Goal: Task Accomplishment & Management: Complete application form

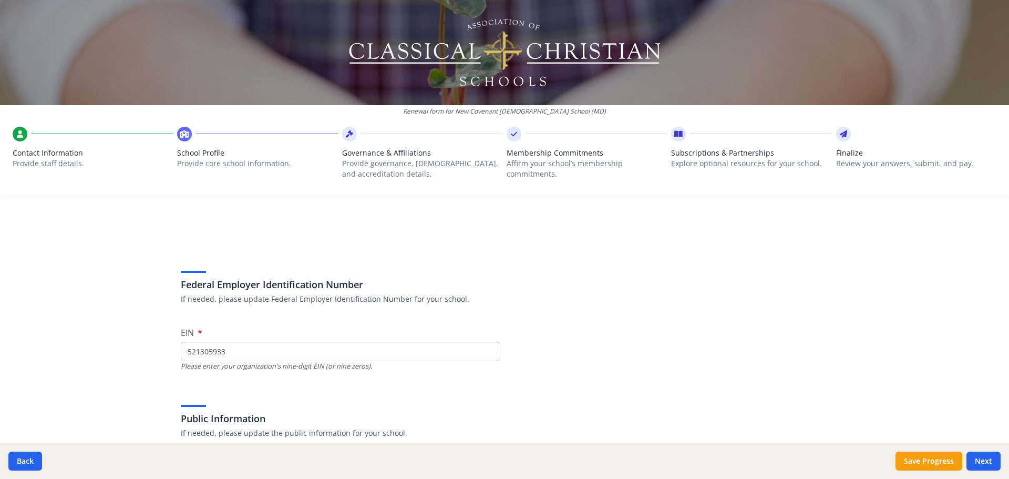
click at [411, 195] on div "Renewal form for New Covenant [DEMOGRAPHIC_DATA] School ([GEOGRAPHIC_DATA]) Con…" at bounding box center [504, 101] width 1009 height 203
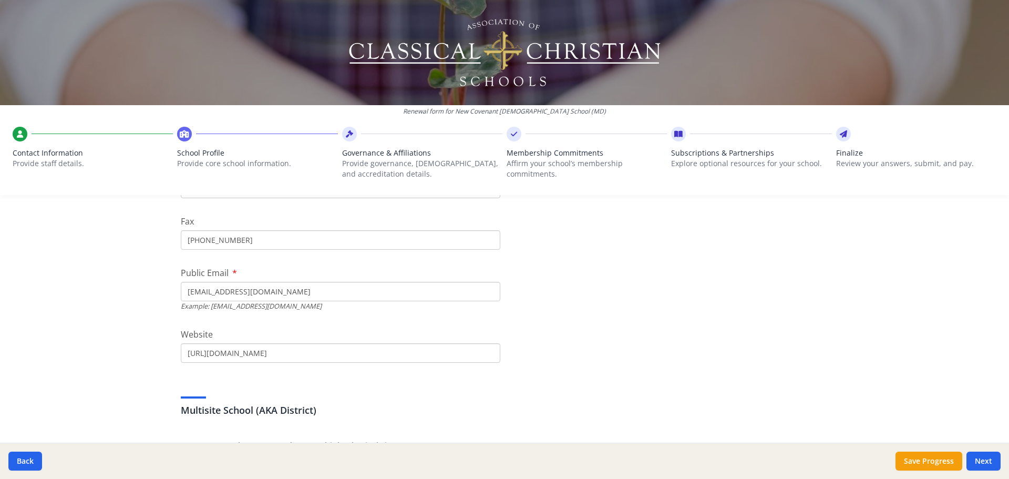
scroll to position [315, 0]
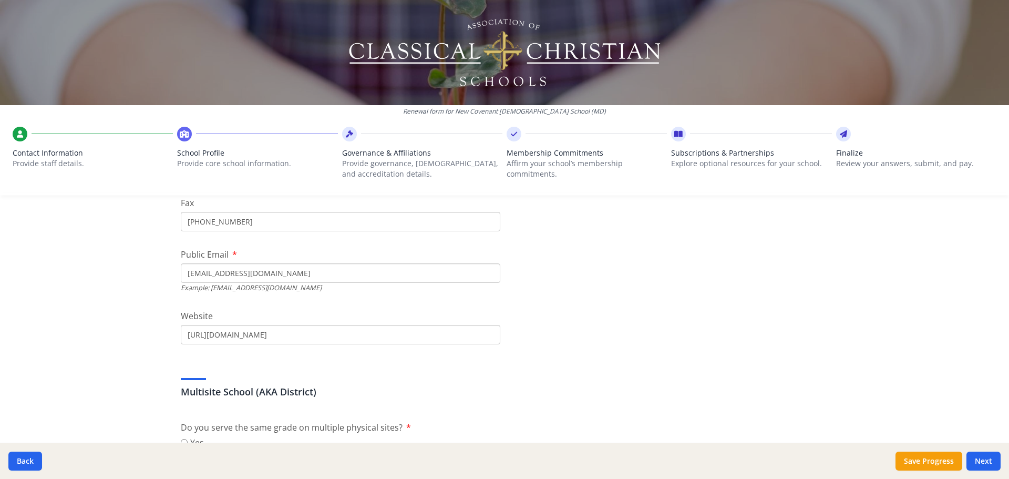
drag, startPoint x: 226, startPoint y: 274, endPoint x: 219, endPoint y: 274, distance: 7.4
click at [219, 274] on input "[EMAIL_ADDRESS][DOMAIN_NAME]" at bounding box center [340, 272] width 319 height 19
click at [239, 273] on input "[EMAIL_ADDRESS][DOMAIN_NAME]" at bounding box center [340, 272] width 319 height 19
click at [259, 271] on input "[EMAIL_ADDRESS][DOMAIN_NAME]" at bounding box center [340, 272] width 319 height 19
click at [221, 275] on input "[EMAIL_ADDRESS][DOMAIN_NAME]" at bounding box center [340, 272] width 319 height 19
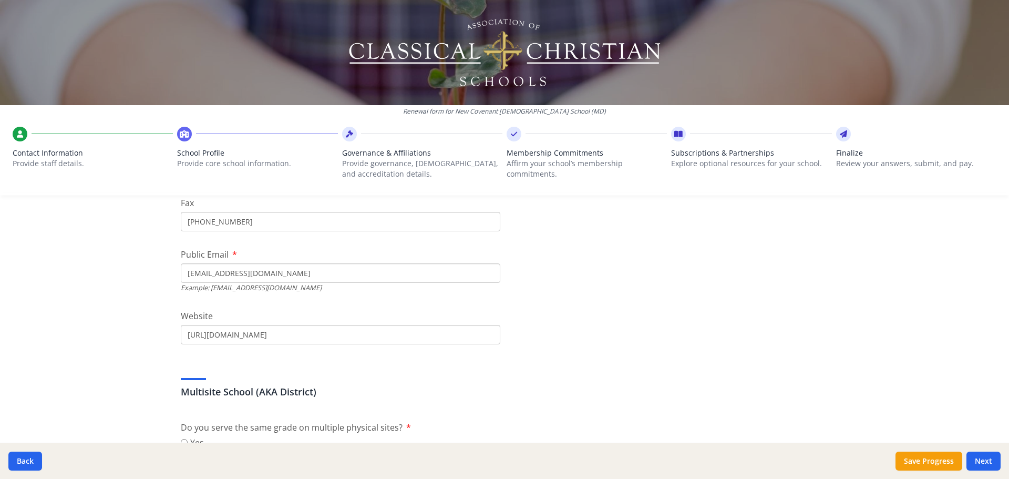
click at [221, 275] on input "[EMAIL_ADDRESS][DOMAIN_NAME]" at bounding box center [340, 272] width 319 height 19
click at [290, 273] on input "[EMAIL_ADDRESS][DOMAIN_NAME]" at bounding box center [340, 272] width 319 height 19
type input "[EMAIL_ADDRESS][DOMAIN_NAME]"
click at [312, 332] on input "[URL][DOMAIN_NAME]" at bounding box center [340, 334] width 319 height 19
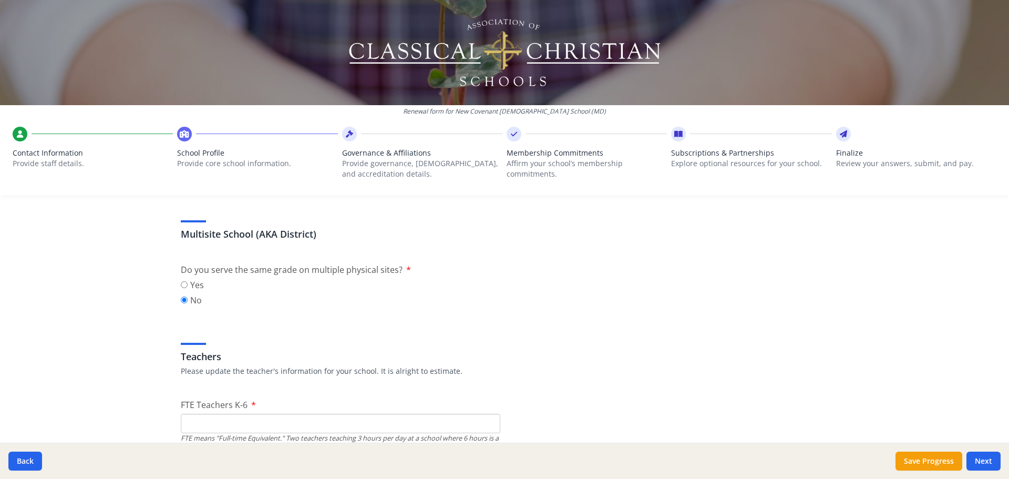
scroll to position [420, 0]
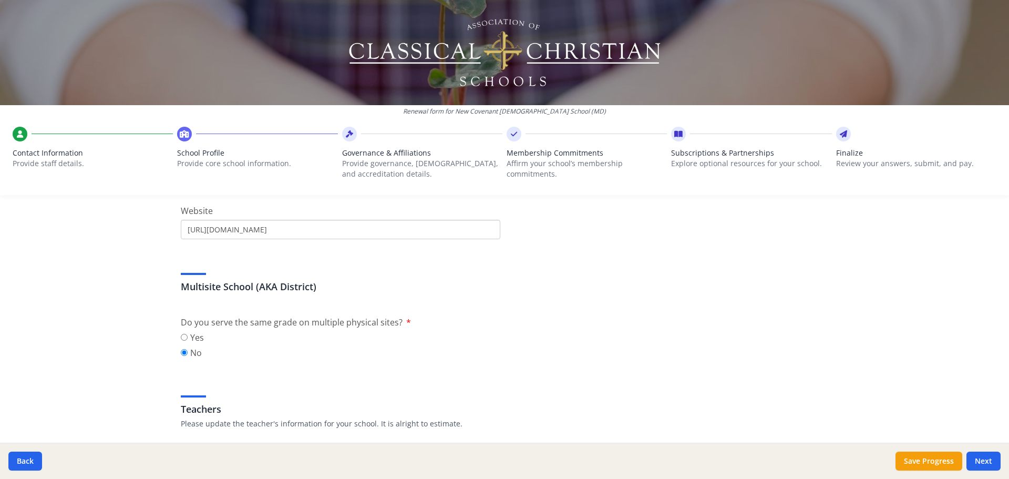
click at [393, 230] on input "[URL][DOMAIN_NAME]" at bounding box center [340, 229] width 319 height 19
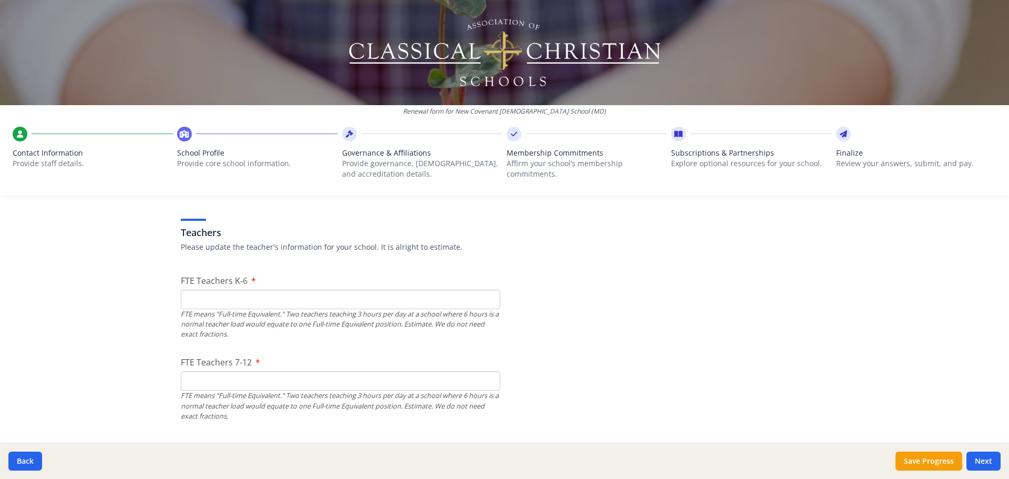
scroll to position [578, 0]
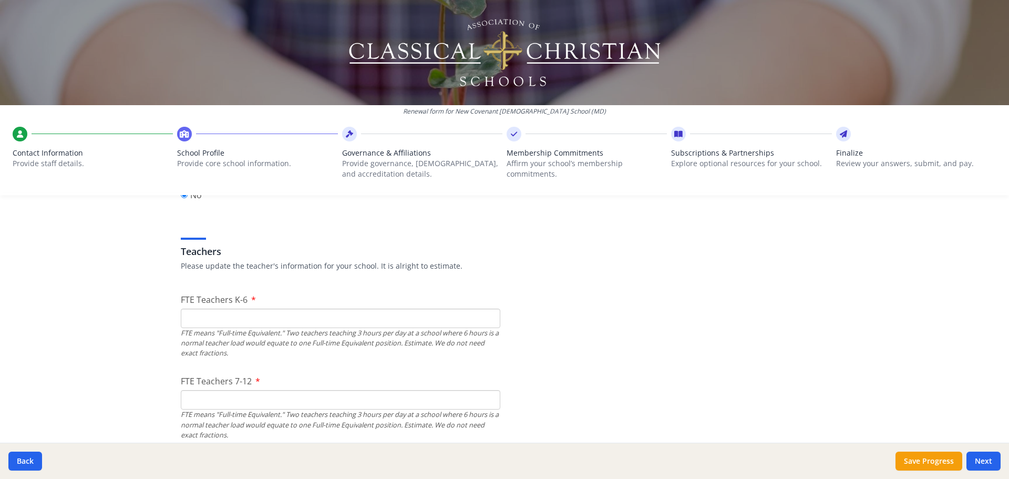
click at [314, 317] on input "FTE Teachers K-6" at bounding box center [340, 317] width 319 height 19
click at [332, 315] on input "FTE Teachers K-6" at bounding box center [340, 317] width 319 height 19
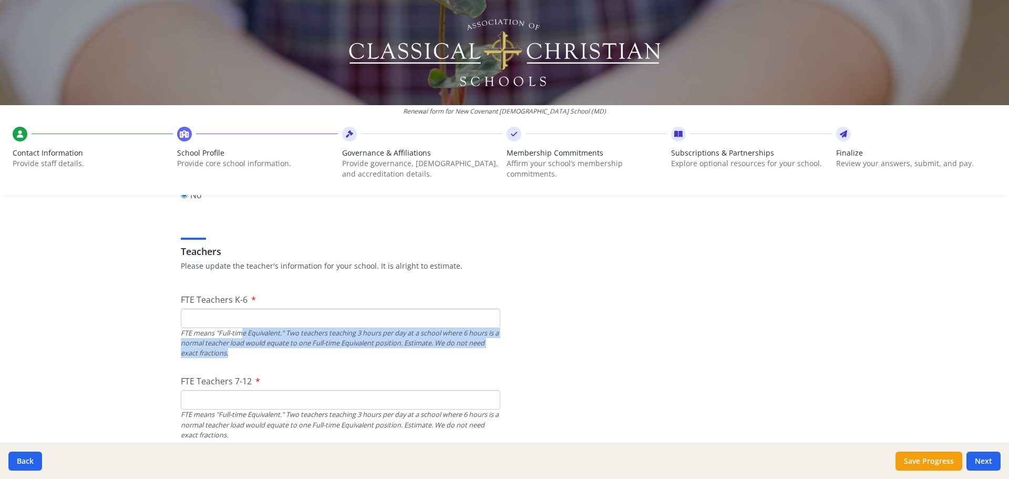
drag, startPoint x: 240, startPoint y: 336, endPoint x: 338, endPoint y: 351, distance: 99.4
click at [338, 351] on div "FTE means "Full-time Equivalent." Two teachers teaching 3 hours per day at a sc…" at bounding box center [340, 343] width 319 height 30
click at [340, 337] on div "FTE means "Full-time Equivalent." Two teachers teaching 3 hours per day at a sc…" at bounding box center [340, 343] width 319 height 30
drag, startPoint x: 333, startPoint y: 337, endPoint x: 426, endPoint y: 355, distance: 94.8
click at [417, 354] on div "FTE means "Full-time Equivalent." Two teachers teaching 3 hours per day at a sc…" at bounding box center [340, 343] width 319 height 30
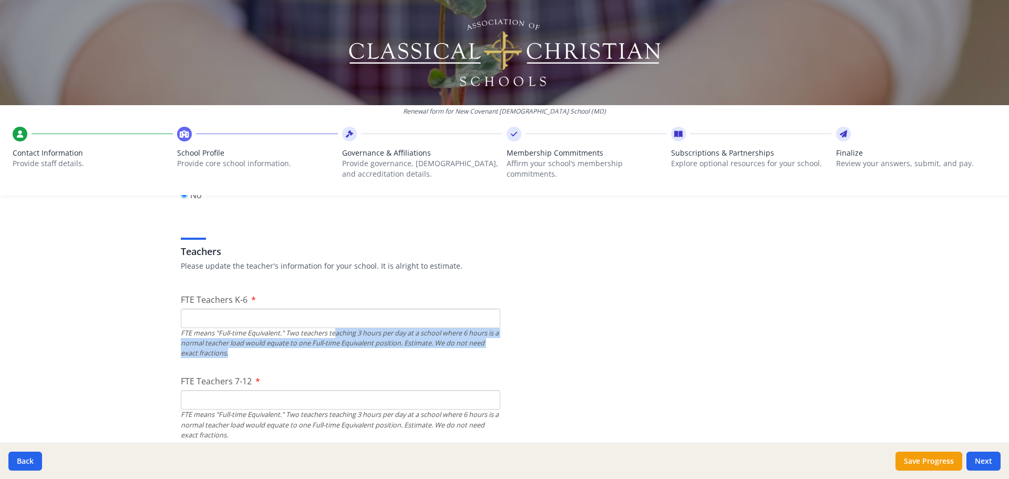
click at [232, 356] on div "FTE means "Full-time Equivalent." Two teachers teaching 3 hours per day at a sc…" at bounding box center [340, 343] width 319 height 30
drag, startPoint x: 232, startPoint y: 349, endPoint x: 199, endPoint y: 337, distance: 35.1
click at [199, 337] on div "FTE means "Full-time Equivalent." Two teachers teaching 3 hours per day at a sc…" at bounding box center [340, 343] width 319 height 30
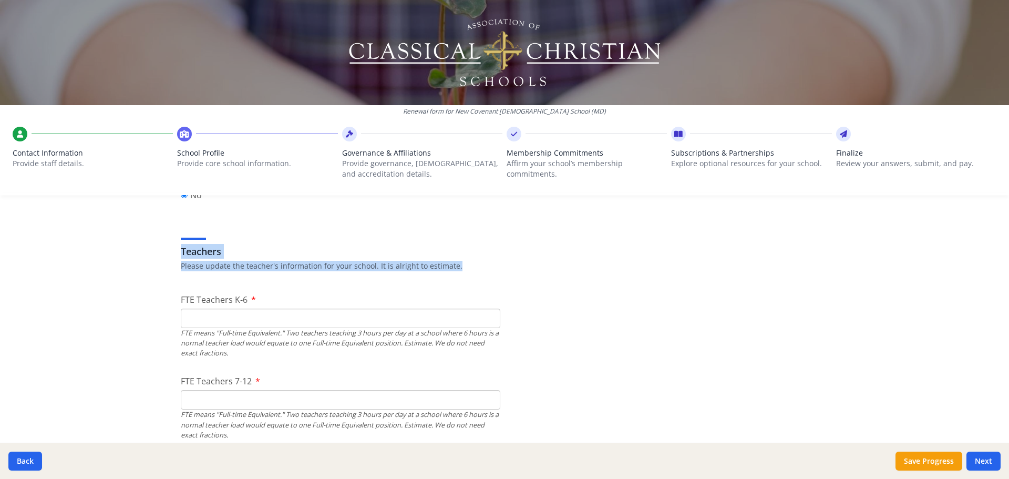
drag, startPoint x: 178, startPoint y: 254, endPoint x: 456, endPoint y: 263, distance: 278.7
click at [456, 263] on div "Teachers Please update the teacher's information for your school. It is alright…" at bounding box center [504, 246] width 647 height 50
click at [214, 319] on input "FTE Teachers K-6" at bounding box center [340, 317] width 319 height 19
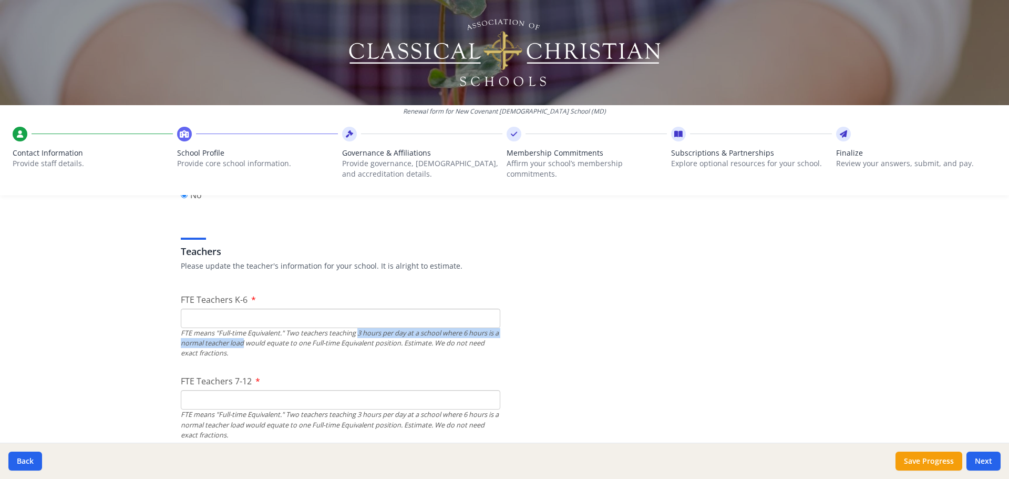
drag, startPoint x: 244, startPoint y: 340, endPoint x: 376, endPoint y: 341, distance: 131.9
click at [360, 336] on div "FTE means "Full-time Equivalent." Two teachers teaching 3 hours per day at a sc…" at bounding box center [340, 343] width 319 height 30
click at [380, 344] on div "FTE means "Full-time Equivalent." Two teachers teaching 3 hours per day at a sc…" at bounding box center [340, 343] width 319 height 30
drag, startPoint x: 291, startPoint y: 338, endPoint x: 395, endPoint y: 336, distance: 104.1
click at [394, 336] on div "FTE means "Full-time Equivalent." Two teachers teaching 3 hours per day at a sc…" at bounding box center [340, 343] width 319 height 30
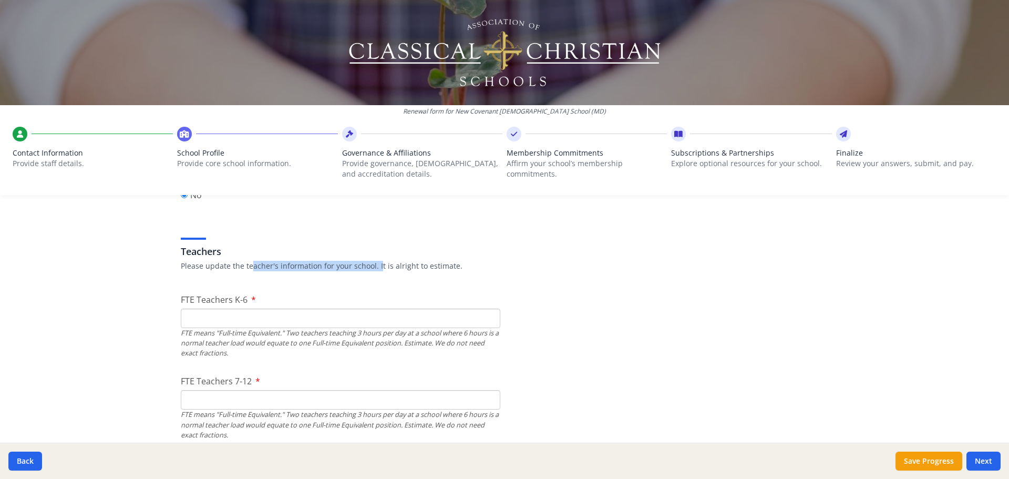
drag, startPoint x: 297, startPoint y: 277, endPoint x: 417, endPoint y: 260, distance: 120.5
click at [390, 270] on p "Please update the teacher's information for your school. It is alright to estim…" at bounding box center [504, 266] width 647 height 11
click at [418, 260] on div "Teachers Please update the teacher's information for your school. It is alright…" at bounding box center [504, 246] width 647 height 50
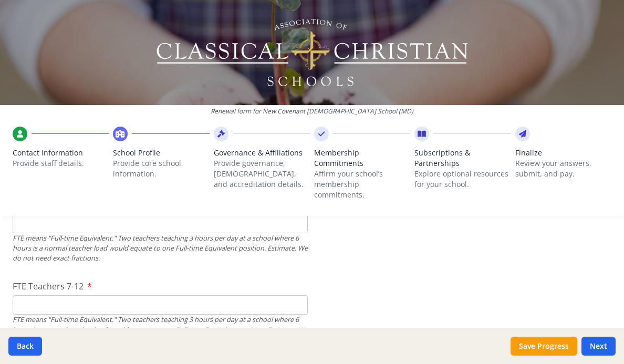
scroll to position [641, 0]
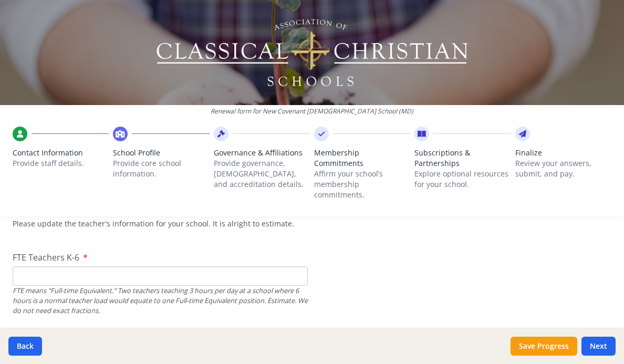
click at [121, 266] on input "FTE Teachers K-6" at bounding box center [160, 275] width 295 height 19
click at [253, 286] on div "FTE means "Full-time Equivalent." Two teachers teaching 3 hours per day at a sc…" at bounding box center [160, 301] width 295 height 30
click at [252, 266] on input "FTE Teachers K-6" at bounding box center [160, 275] width 295 height 19
type input "9"
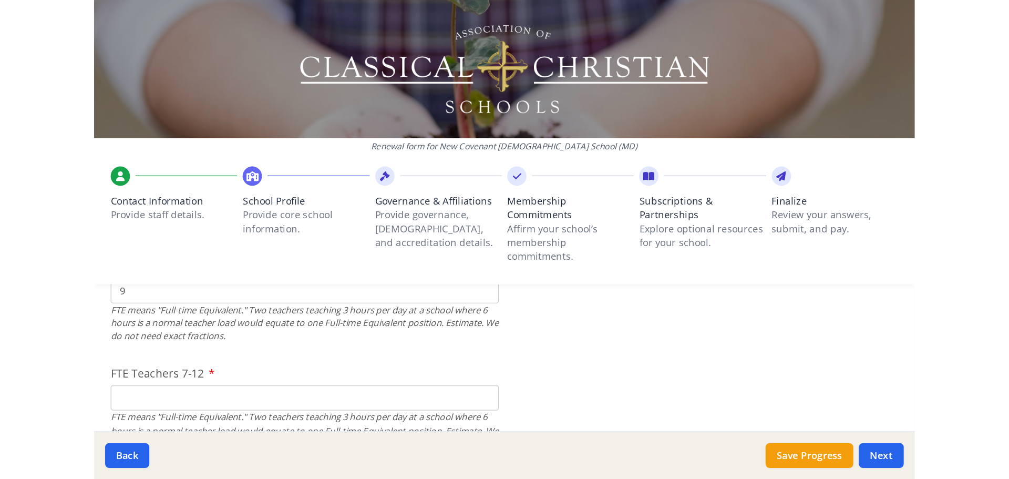
scroll to position [746, 0]
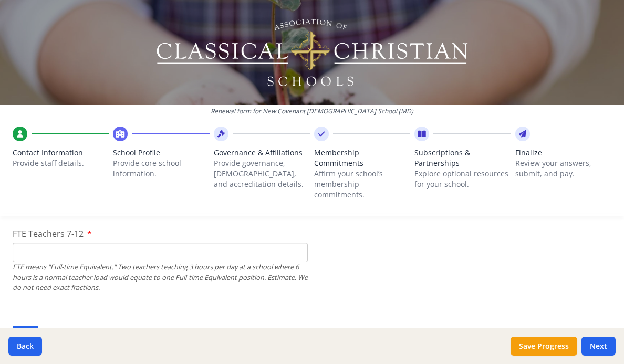
type input "9"
click at [94, 243] on input "FTE Teachers 7-12" at bounding box center [160, 252] width 295 height 19
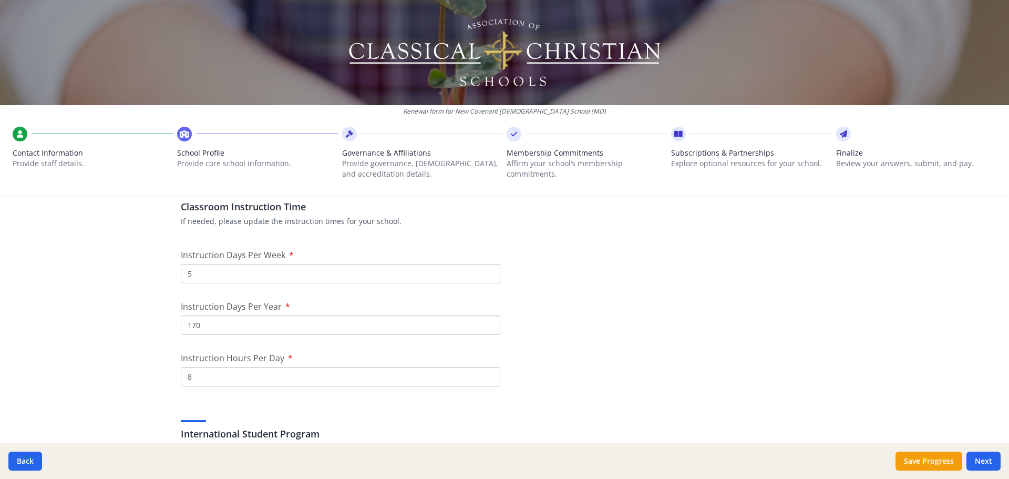
scroll to position [841, 0]
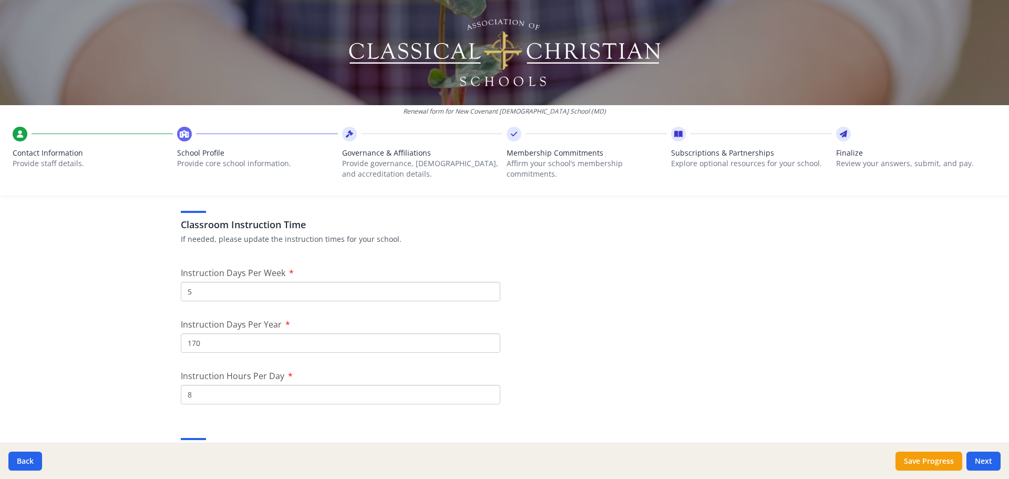
type input "8"
click at [250, 291] on input "5" at bounding box center [340, 291] width 319 height 19
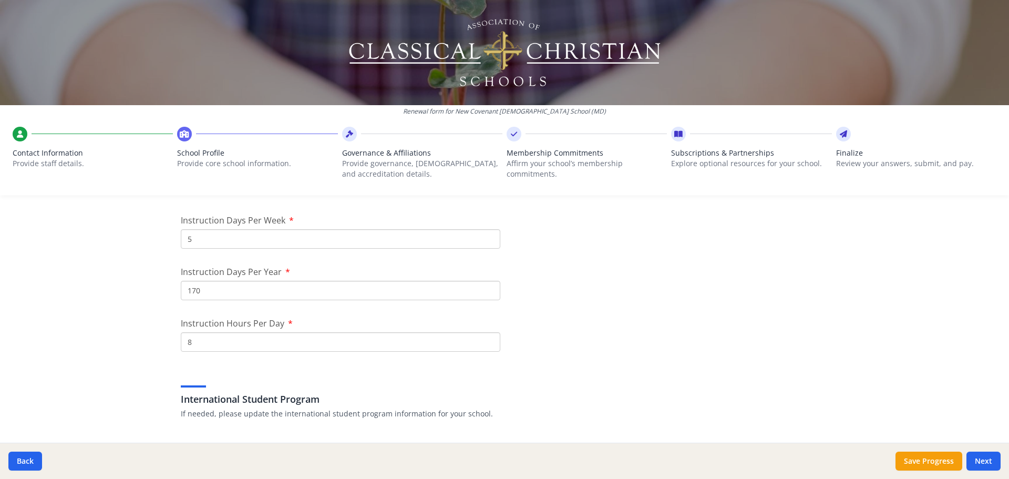
click at [205, 291] on input "170" at bounding box center [340, 290] width 319 height 19
click at [191, 288] on input "170" at bounding box center [340, 290] width 319 height 19
click at [222, 337] on input "8" at bounding box center [340, 341] width 319 height 19
click at [238, 294] on input "160" at bounding box center [340, 290] width 319 height 19
click at [226, 346] on input "8" at bounding box center [340, 341] width 319 height 19
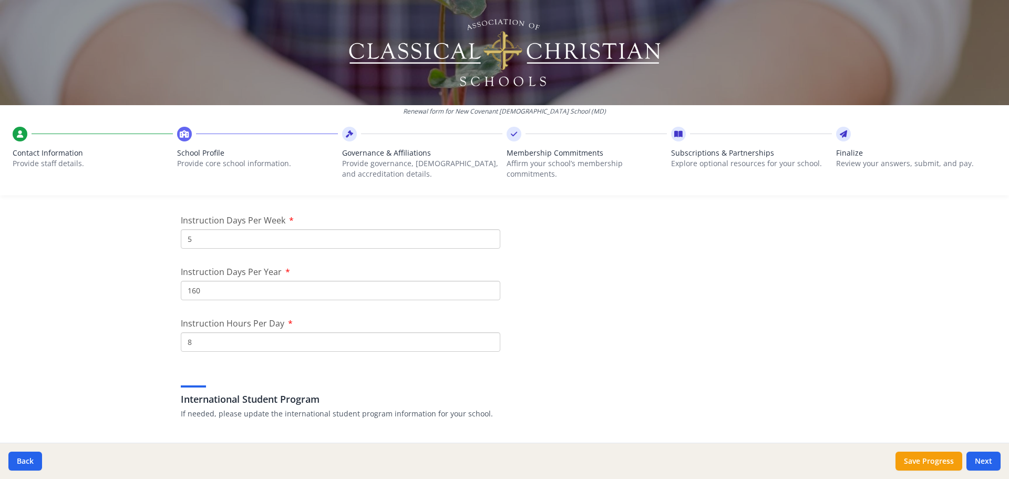
click at [250, 298] on input "160" at bounding box center [340, 290] width 319 height 19
type input "165"
click at [233, 240] on input "5" at bounding box center [340, 238] width 319 height 19
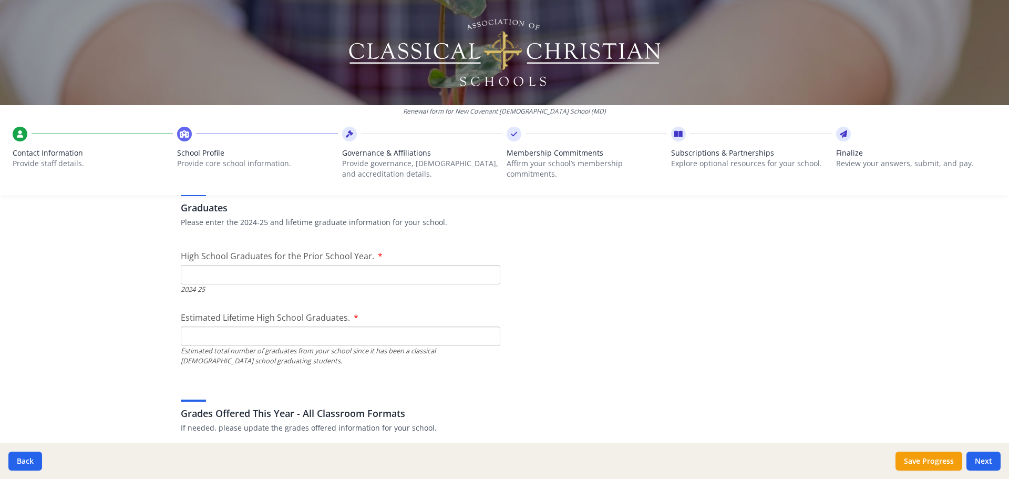
scroll to position [1471, 0]
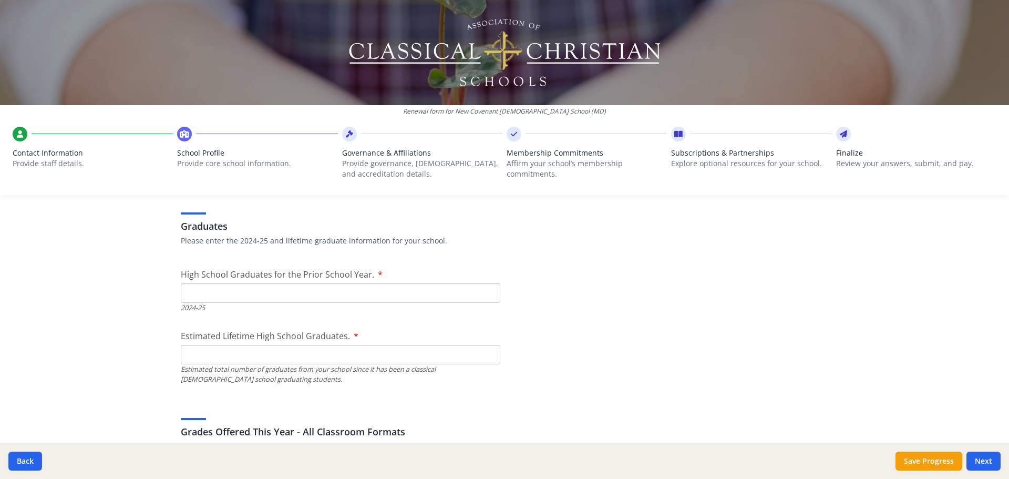
click at [302, 295] on input "High School Graduates for the Prior School Year." at bounding box center [340, 292] width 319 height 19
type input "5"
click at [222, 374] on div "Estimated total number of graduates from your school since it has been a classi…" at bounding box center [340, 374] width 319 height 20
click at [222, 362] on input "Estimated Lifetime High School Graduates." at bounding box center [340, 354] width 319 height 19
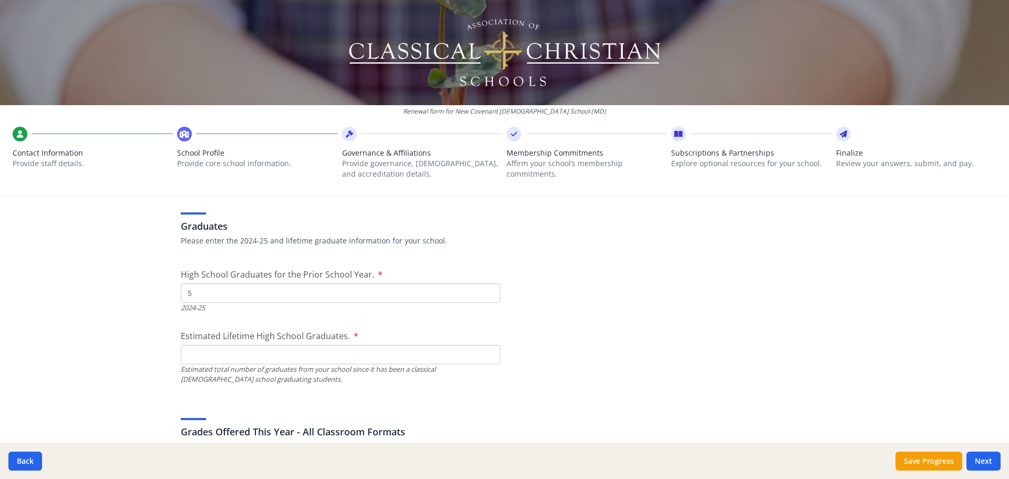
click at [232, 353] on input "Estimated Lifetime High School Graduates." at bounding box center [340, 354] width 319 height 19
type input "95"
drag, startPoint x: 600, startPoint y: 109, endPoint x: 417, endPoint y: 112, distance: 182.4
click at [417, 112] on p "Renewal form for New Covenant [DEMOGRAPHIC_DATA] School (MD)" at bounding box center [504, 111] width 1009 height 8
click at [614, 115] on p "Renewal form for New Covenant [DEMOGRAPHIC_DATA] School (MD)" at bounding box center [504, 111] width 1009 height 8
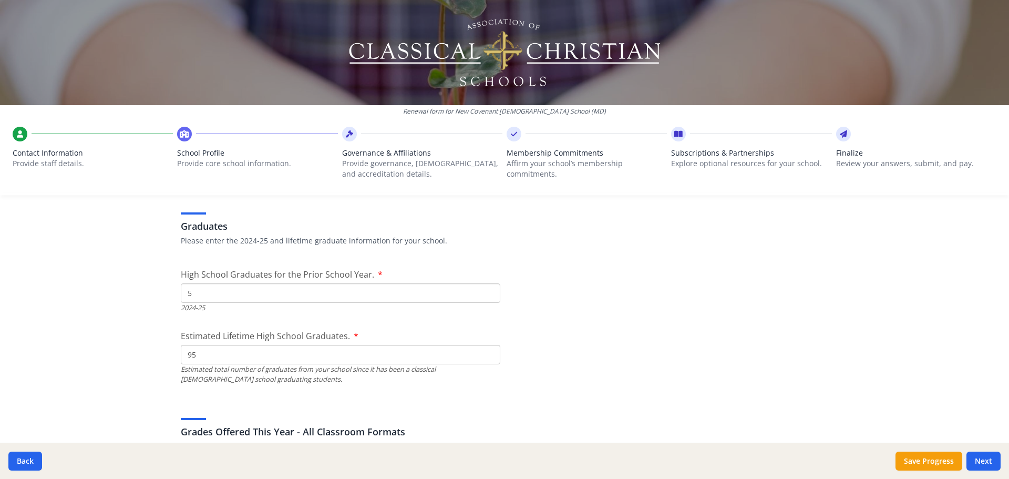
click at [228, 362] on input "95" at bounding box center [340, 354] width 319 height 19
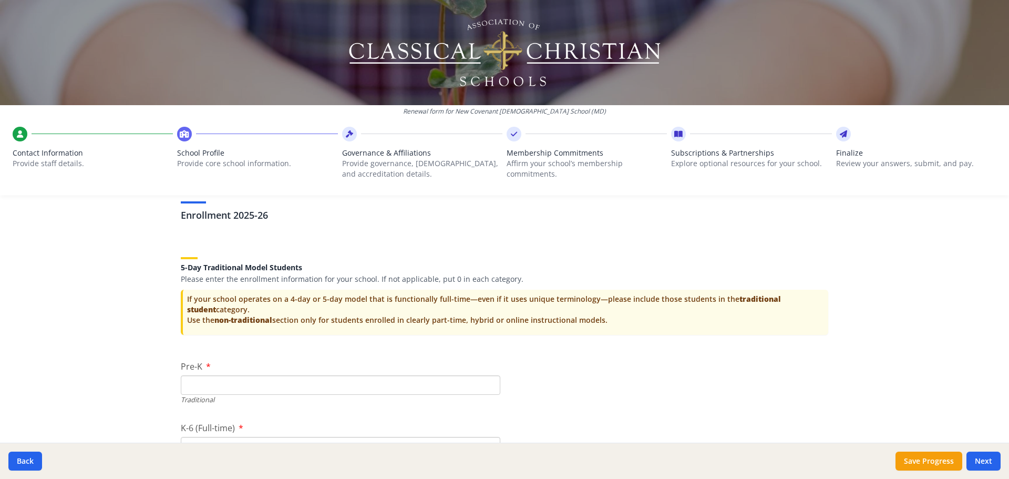
scroll to position [2049, 0]
drag, startPoint x: 211, startPoint y: 271, endPoint x: 272, endPoint y: 275, distance: 61.1
click at [270, 275] on div "5-Day Traditional Model Students Please enter the enrollment information for yo…" at bounding box center [504, 263] width 647 height 39
click at [282, 276] on p "Please enter the enrollment information for your school. If not applicable, put…" at bounding box center [504, 278] width 647 height 11
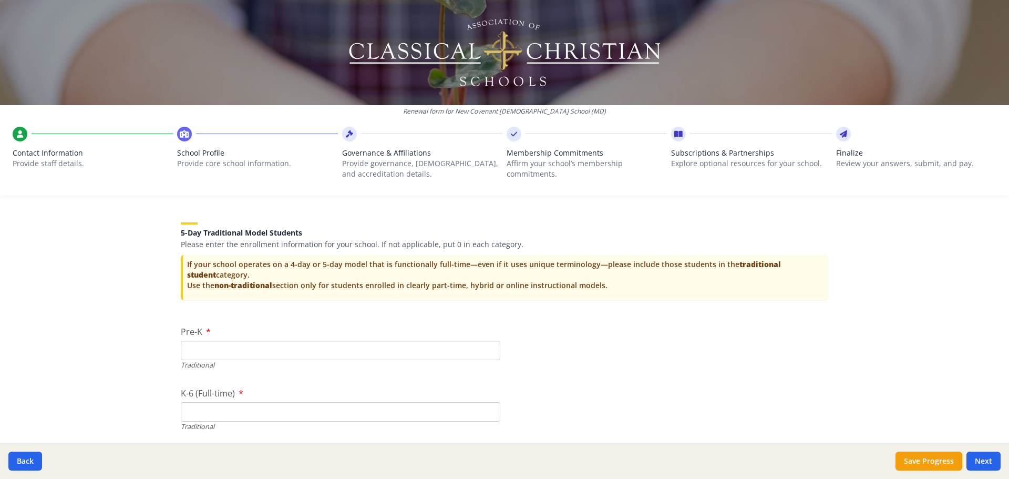
scroll to position [2102, 0]
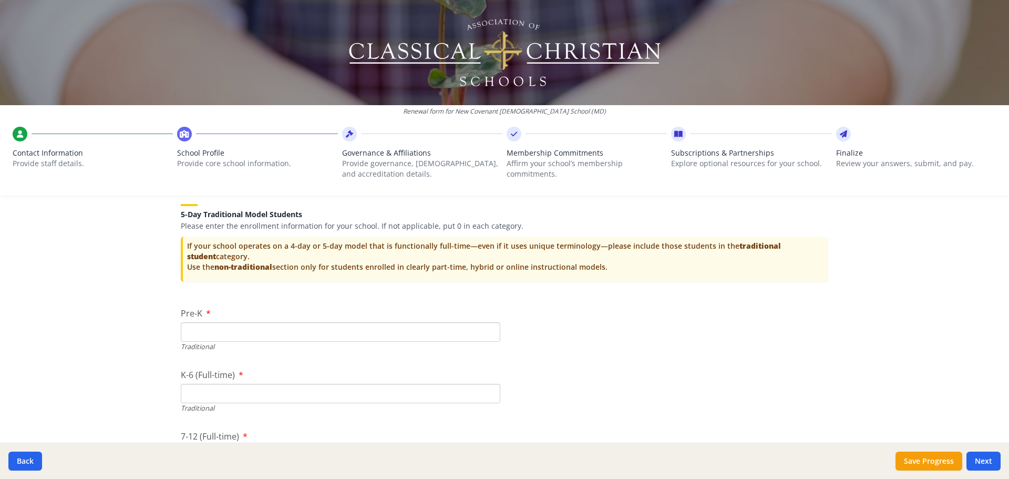
drag, startPoint x: 174, startPoint y: 228, endPoint x: 467, endPoint y: 217, distance: 292.4
click at [503, 223] on p "Please enter the enrollment information for your school. If not applicable, put…" at bounding box center [504, 226] width 647 height 11
drag, startPoint x: 513, startPoint y: 226, endPoint x: 179, endPoint y: 232, distance: 334.8
click at [181, 232] on div "5-Day Traditional Model Students Please enter the enrollment information for yo…" at bounding box center [504, 240] width 647 height 98
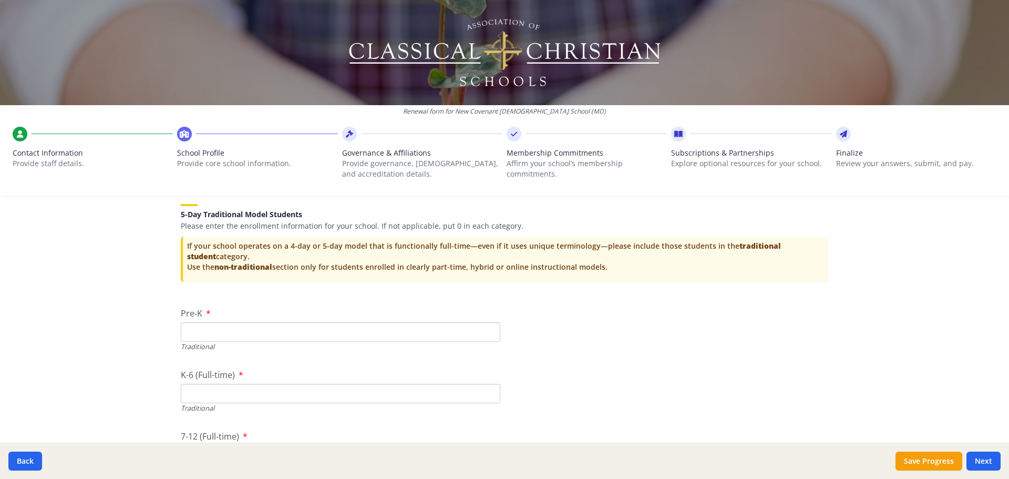
click at [202, 251] on p "If your school operates on a 4-day or 5-day model that is functionally full-tim…" at bounding box center [505, 257] width 637 height 32
drag, startPoint x: 202, startPoint y: 251, endPoint x: 443, endPoint y: 247, distance: 240.7
click at [440, 247] on p "If your school operates on a 4-day or 5-day model that is functionally full-tim…" at bounding box center [505, 257] width 637 height 32
click at [458, 248] on p "If your school operates on a 4-day or 5-day model that is functionally full-tim…" at bounding box center [505, 257] width 637 height 32
click at [239, 330] on input "Pre-K" at bounding box center [340, 331] width 319 height 19
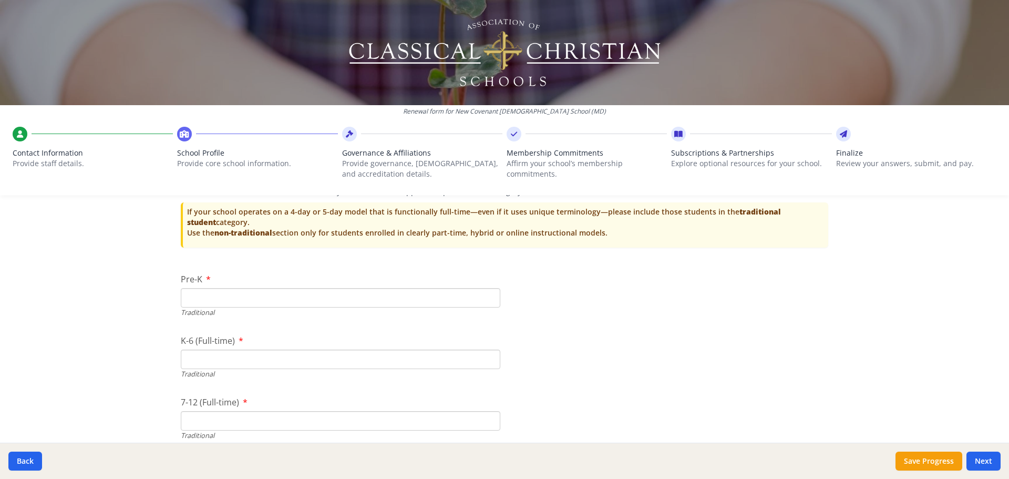
scroll to position [2154, 0]
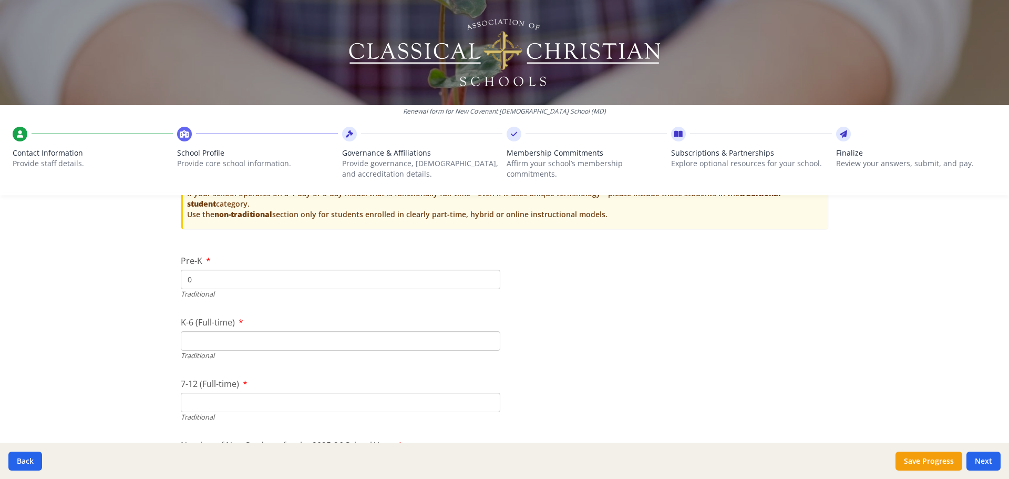
type input "0"
click at [219, 338] on input "K-6 (Full-time)" at bounding box center [340, 340] width 319 height 19
click at [284, 285] on input "0" at bounding box center [340, 279] width 319 height 19
click at [256, 341] on input "K-6 (Full-time)" at bounding box center [340, 340] width 319 height 19
click at [255, 340] on input "K-6 (Full-time)" at bounding box center [340, 340] width 319 height 19
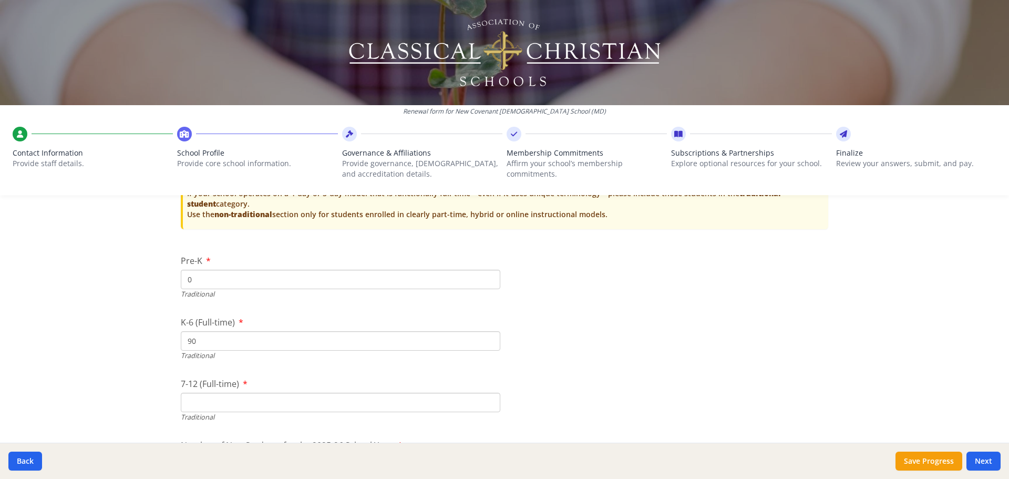
type input "90"
click at [188, 394] on input "7-12 (Full-time)" at bounding box center [340, 402] width 319 height 19
click at [199, 398] on input "7-12 (Full-time)" at bounding box center [340, 402] width 319 height 19
type input "39"
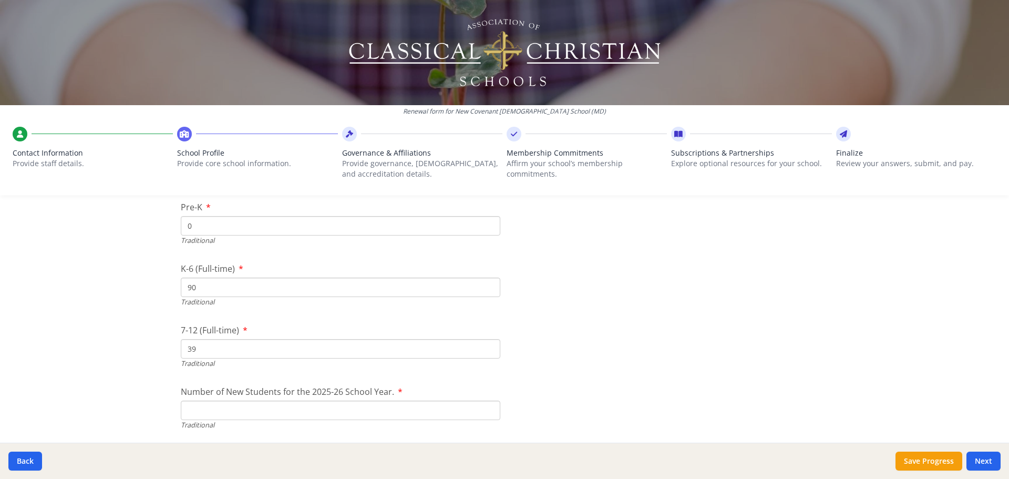
scroll to position [2260, 0]
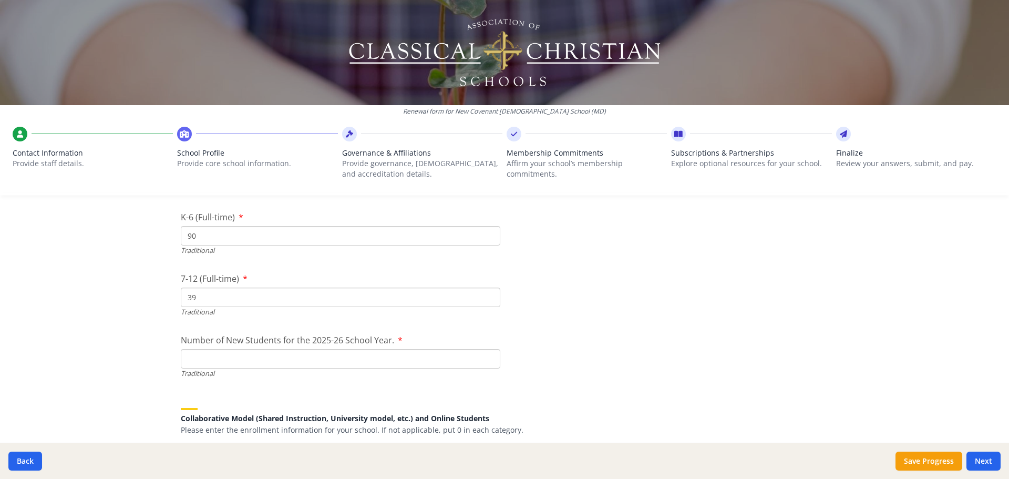
click at [294, 358] on input "Number of New Students for the 2025-26 School Year." at bounding box center [340, 358] width 319 height 19
click at [250, 359] on input "Number of New Students for the 2025-26 School Year." at bounding box center [340, 358] width 319 height 19
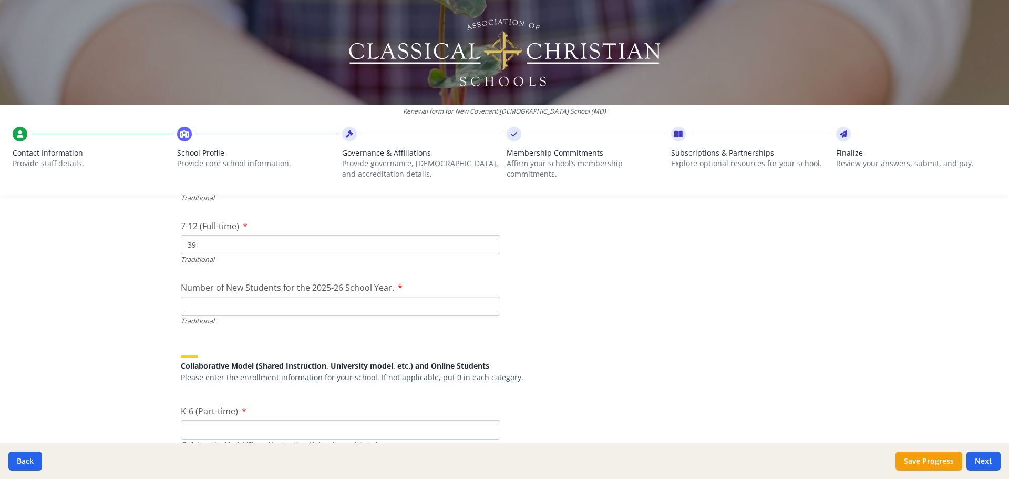
click at [224, 305] on input "Number of New Students for the 2025-26 School Year." at bounding box center [340, 305] width 319 height 19
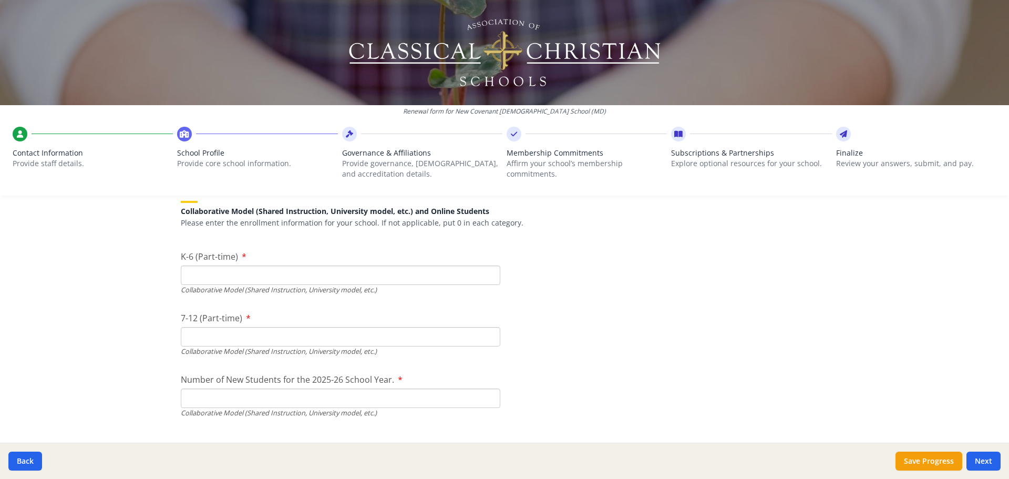
scroll to position [2470, 0]
type input "28"
click at [257, 269] on input "K-6 (Part-time)" at bounding box center [340, 271] width 319 height 19
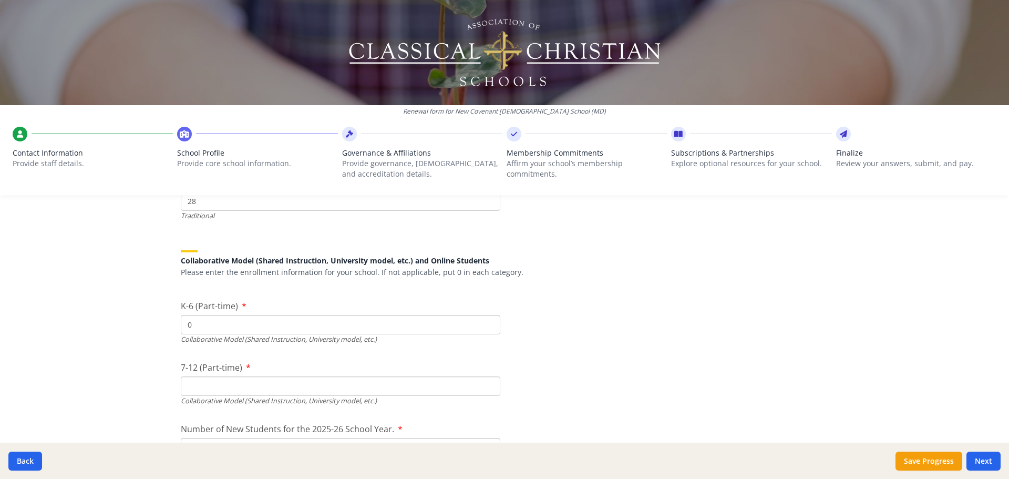
type input "0"
click at [310, 393] on input "7-12 (Part-time)" at bounding box center [340, 385] width 319 height 19
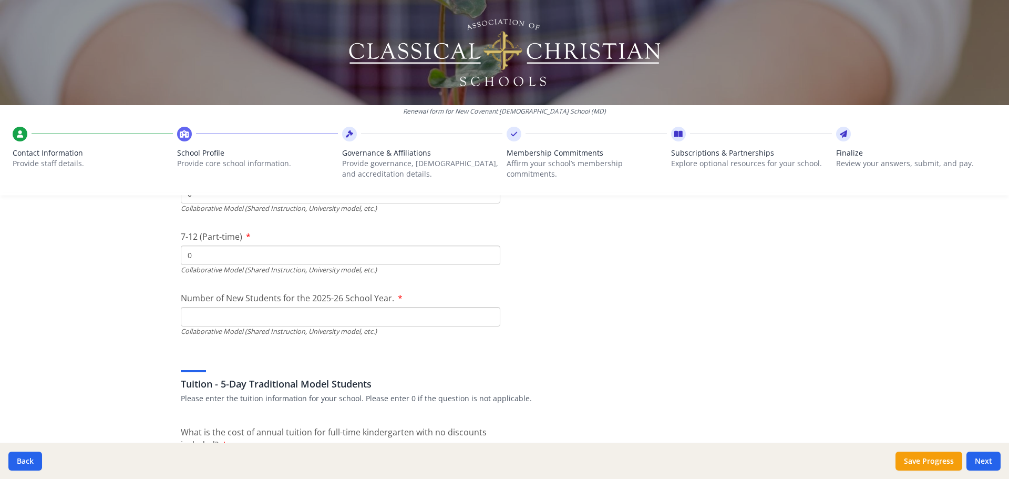
scroll to position [2575, 0]
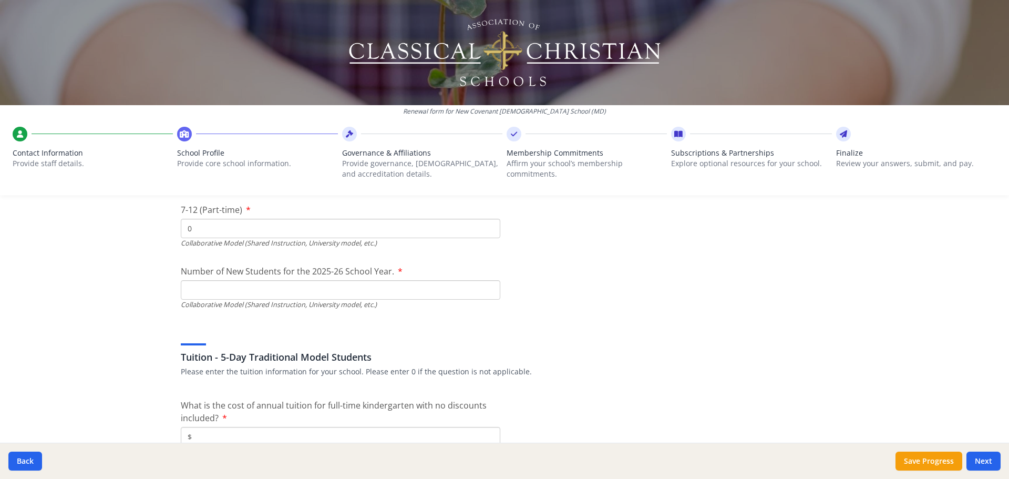
type input "0"
click at [284, 288] on input "Number of New Students for the 2025-26 School Year." at bounding box center [340, 289] width 319 height 19
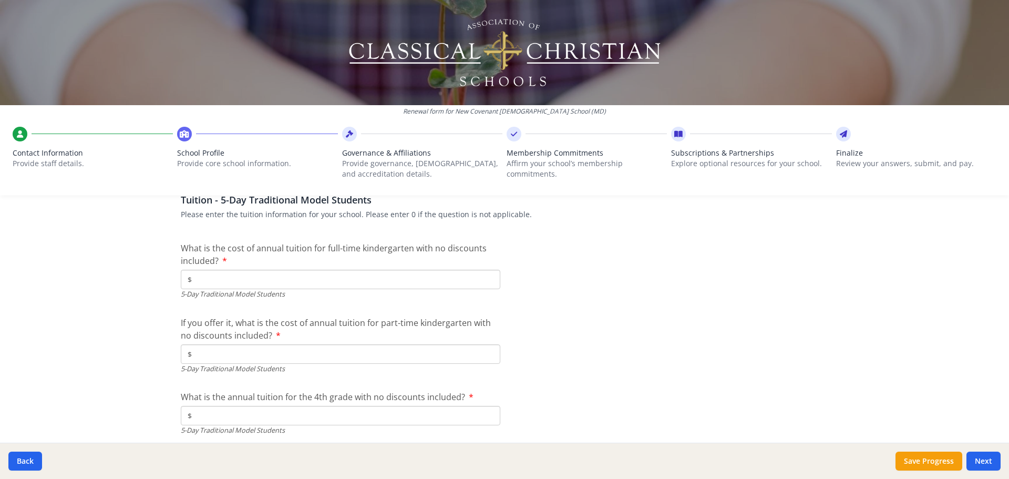
scroll to position [2732, 0]
type input "0"
click at [284, 277] on input "$" at bounding box center [340, 278] width 319 height 19
click at [271, 279] on input "$" at bounding box center [340, 278] width 319 height 19
drag, startPoint x: 178, startPoint y: 251, endPoint x: 237, endPoint y: 260, distance: 59.5
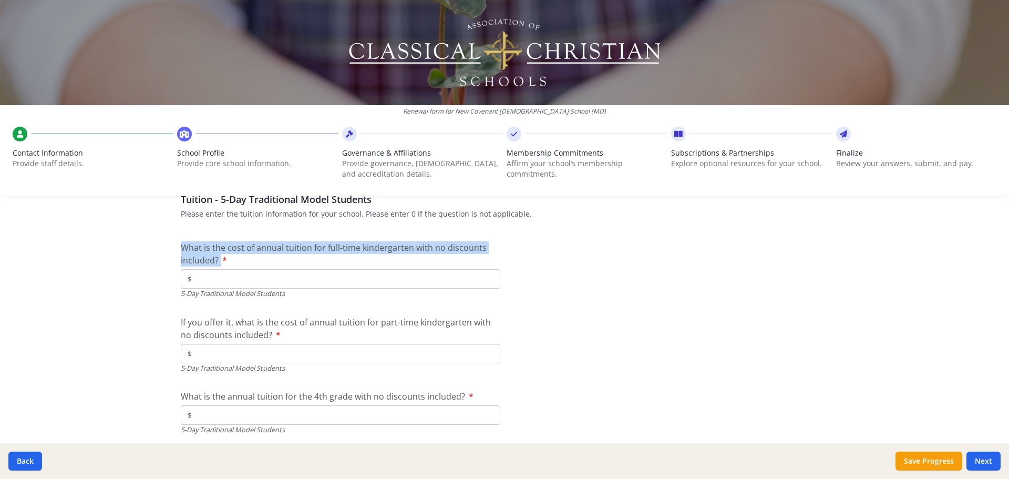
click at [237, 260] on label "What is the cost of annual tuition for full-time kindergarten with no discounts…" at bounding box center [340, 253] width 319 height 25
click at [235, 259] on label "What is the cost of annual tuition for full-time kindergarten with no discounts…" at bounding box center [340, 253] width 319 height 25
click at [235, 269] on input "$" at bounding box center [340, 278] width 319 height 19
click at [257, 277] on input "$" at bounding box center [340, 278] width 319 height 19
drag, startPoint x: 221, startPoint y: 256, endPoint x: 167, endPoint y: 240, distance: 56.9
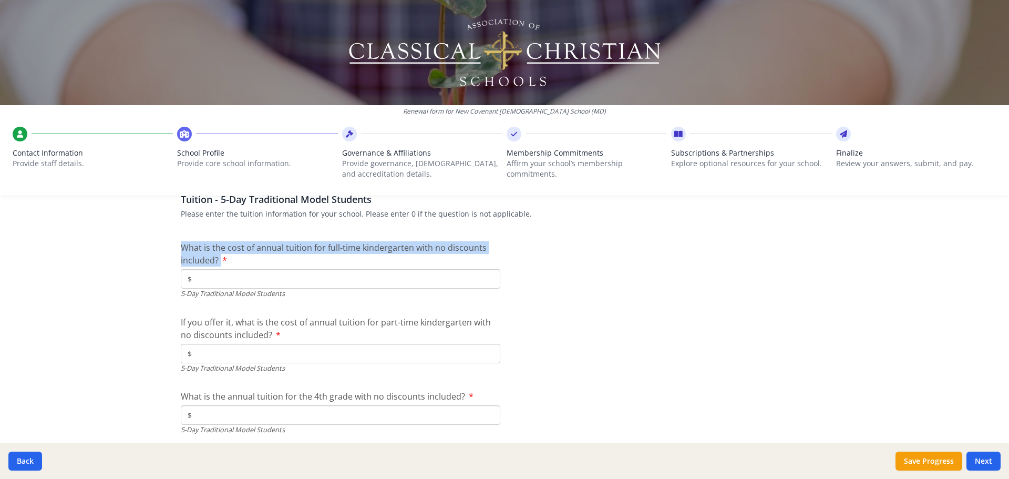
click at [252, 254] on label "What is the cost of annual tuition for full-time kindergarten with no discounts…" at bounding box center [340, 253] width 319 height 25
click at [252, 269] on input "$" at bounding box center [340, 278] width 319 height 19
drag, startPoint x: 252, startPoint y: 254, endPoint x: 188, endPoint y: 239, distance: 66.0
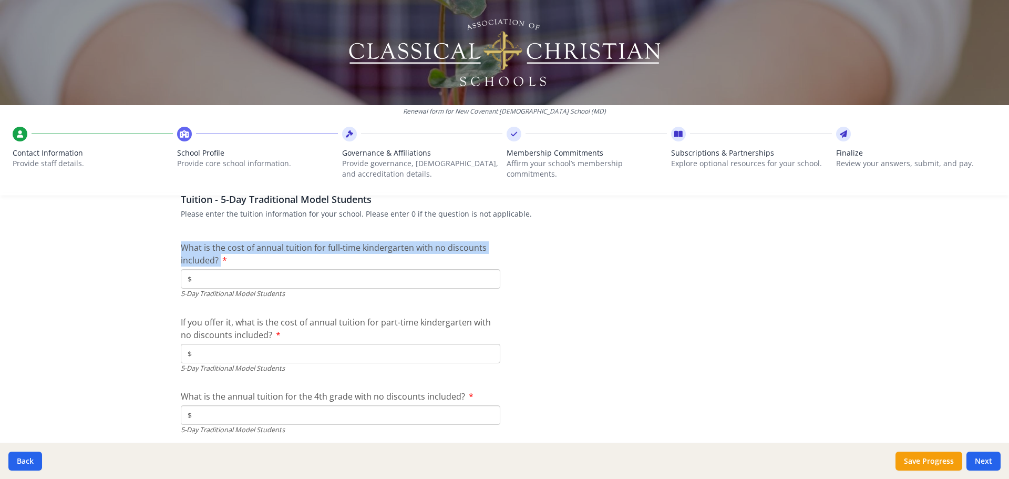
click at [223, 247] on span "What is the cost of annual tuition for full-time kindergarten with no discounts…" at bounding box center [334, 254] width 306 height 24
click at [223, 269] on input "$" at bounding box center [340, 278] width 319 height 19
click at [363, 269] on div "What is the cost of annual tuition for full-time kindergarten with no discounts…" at bounding box center [340, 269] width 319 height 57
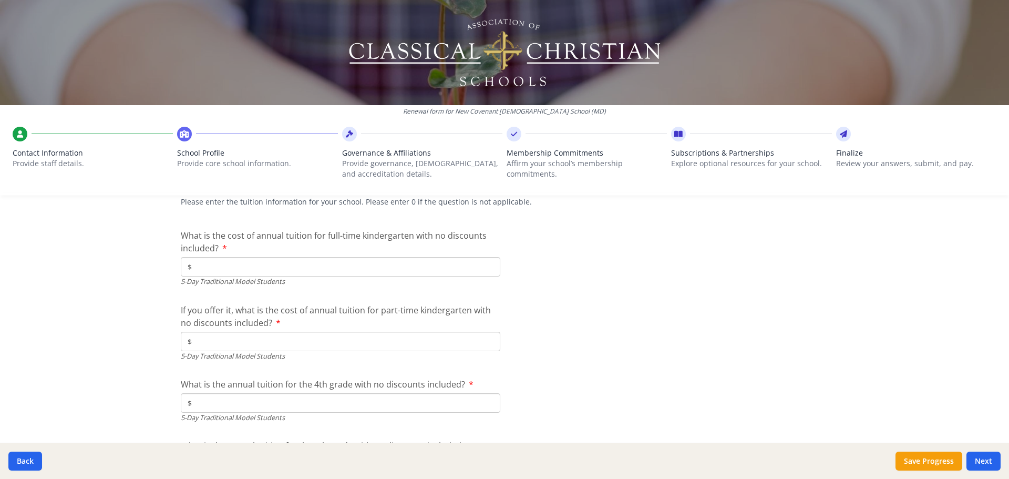
scroll to position [2763, 0]
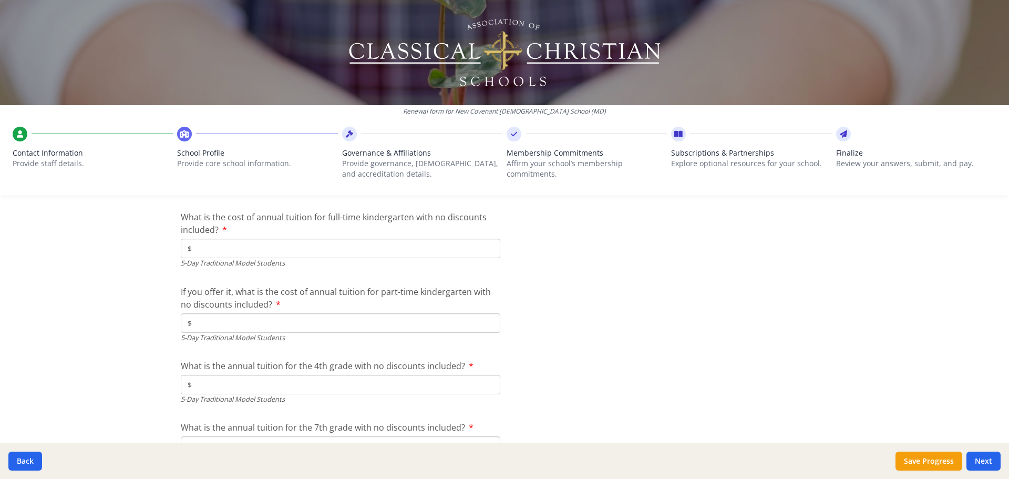
click at [238, 324] on input "$" at bounding box center [340, 322] width 319 height 19
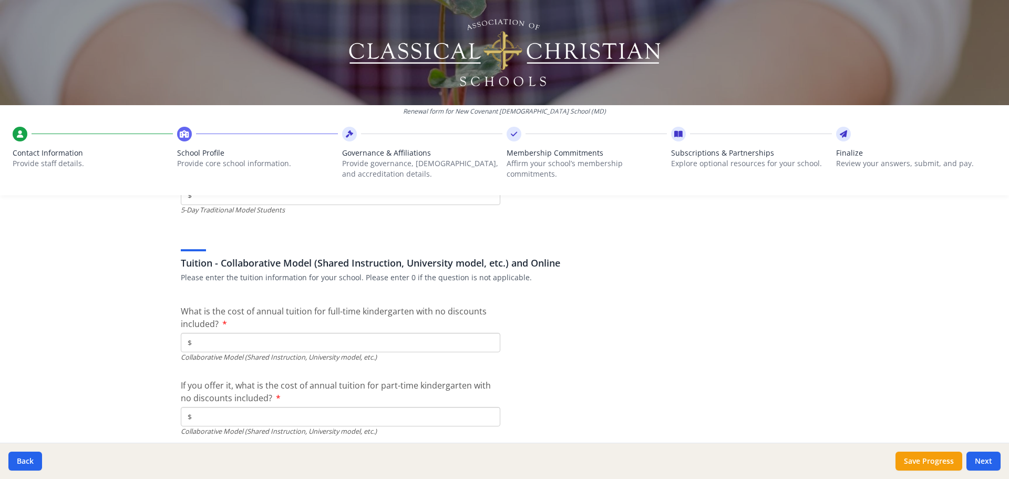
scroll to position [3131, 0]
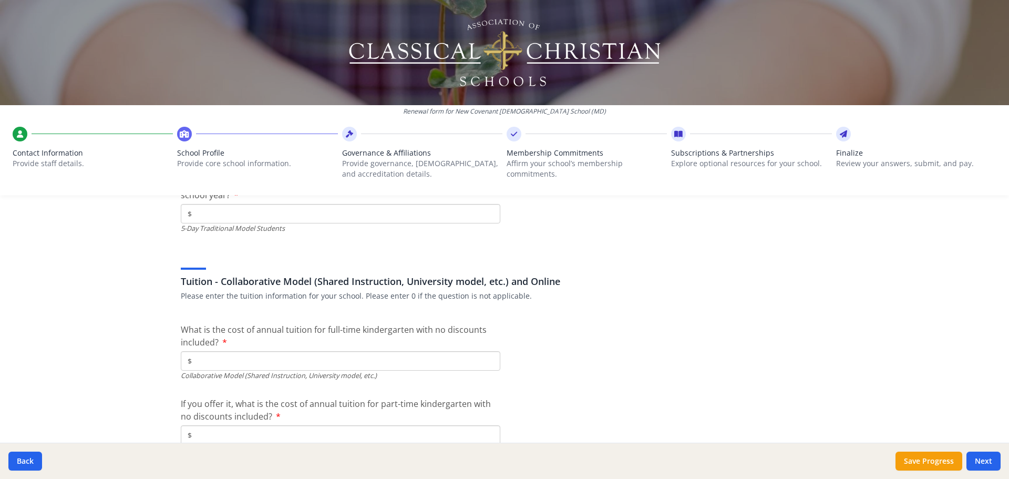
click at [263, 359] on input "$" at bounding box center [340, 360] width 319 height 19
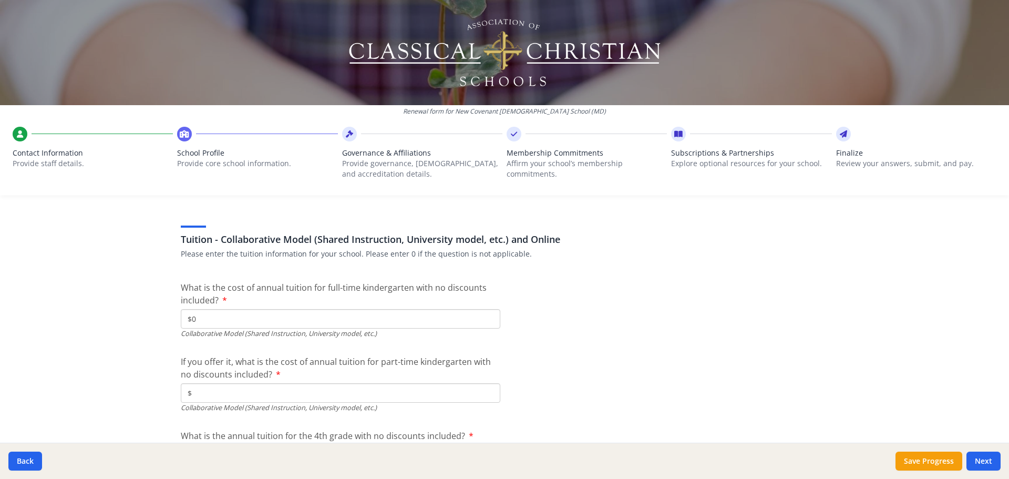
scroll to position [3236, 0]
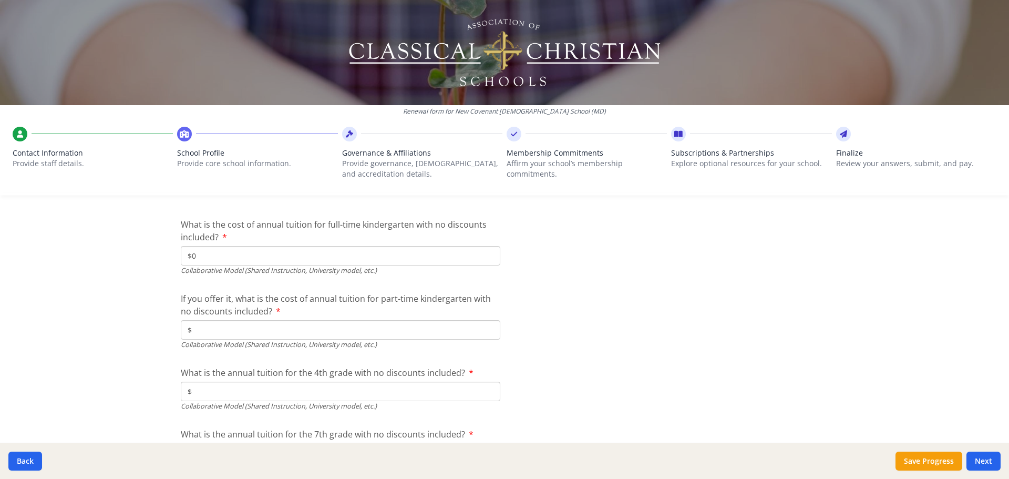
type input "$0"
click at [235, 329] on input "$" at bounding box center [340, 329] width 319 height 19
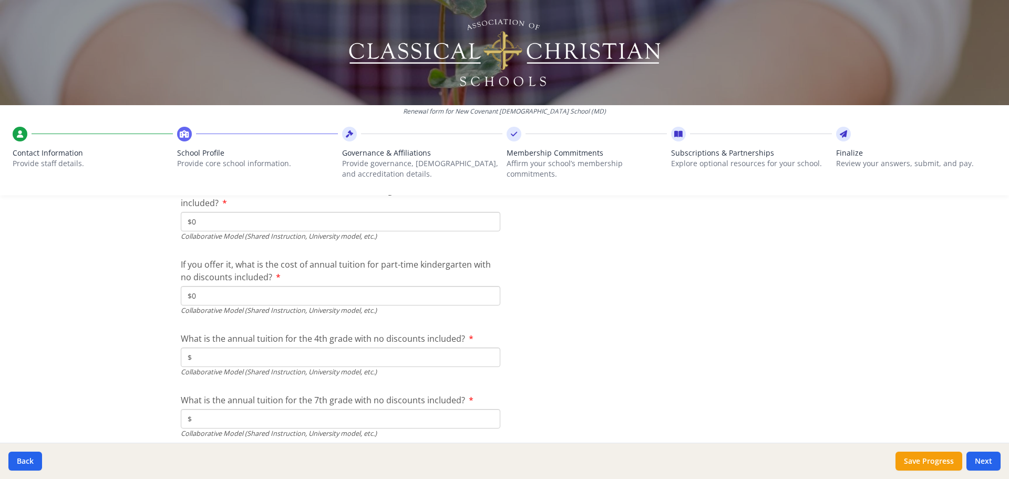
scroll to position [3288, 0]
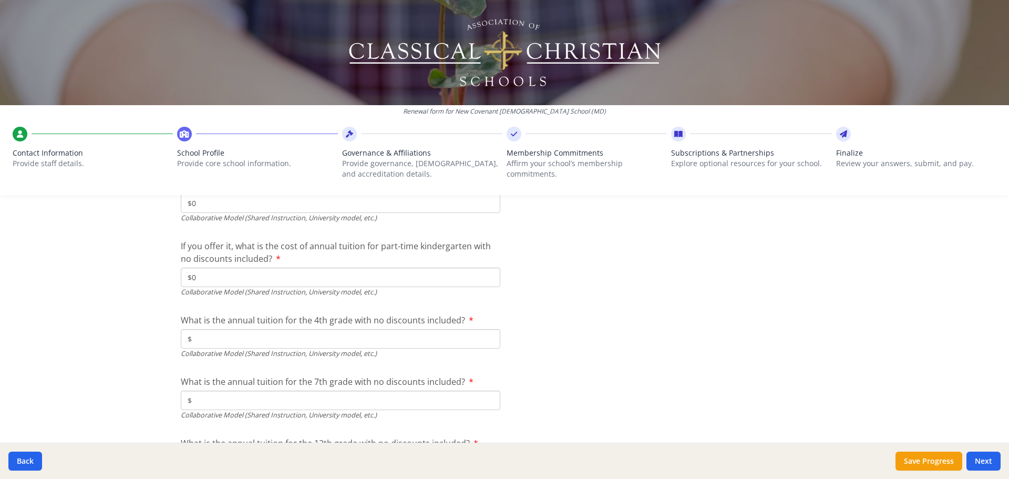
type input "$0"
click at [216, 341] on input "$" at bounding box center [340, 338] width 319 height 19
type input "$0"
click at [221, 403] on input "$" at bounding box center [340, 399] width 319 height 19
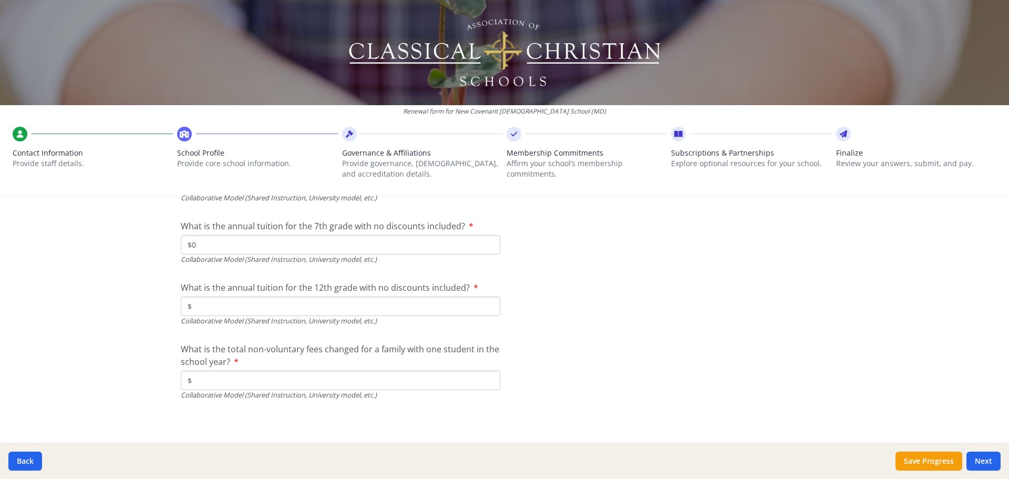
scroll to position [3446, 0]
type input "$0"
click at [208, 306] on input "$" at bounding box center [340, 303] width 319 height 19
type input "$0"
click at [213, 381] on input "$" at bounding box center [340, 377] width 319 height 19
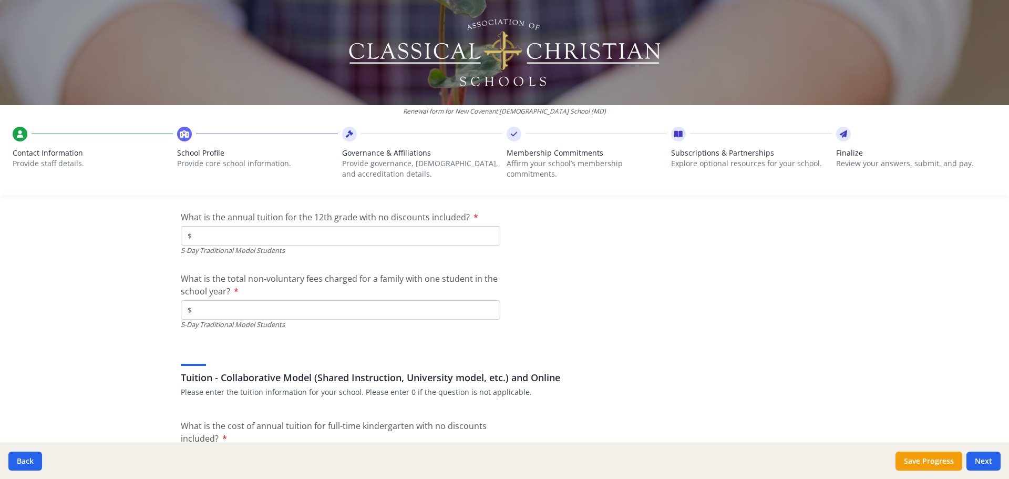
scroll to position [3026, 0]
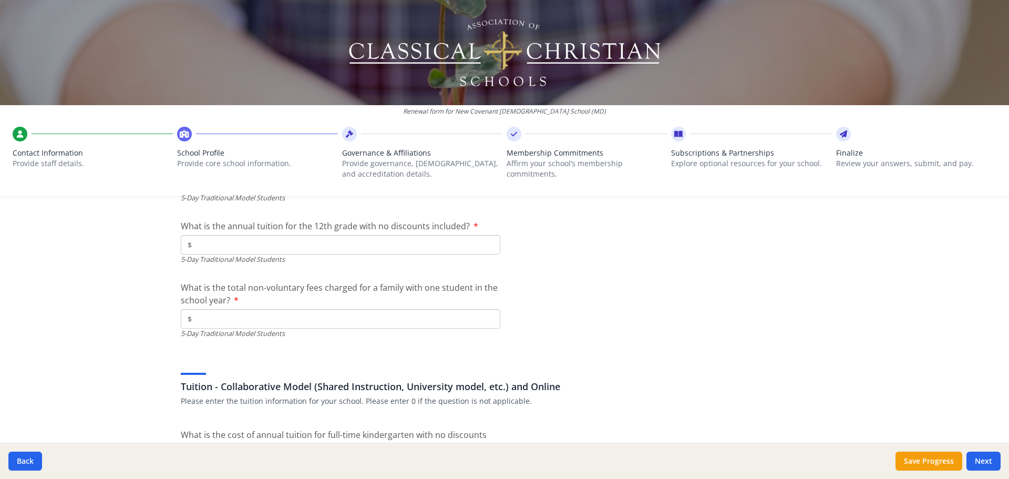
type input "$0"
click at [261, 324] on input "$" at bounding box center [340, 318] width 319 height 19
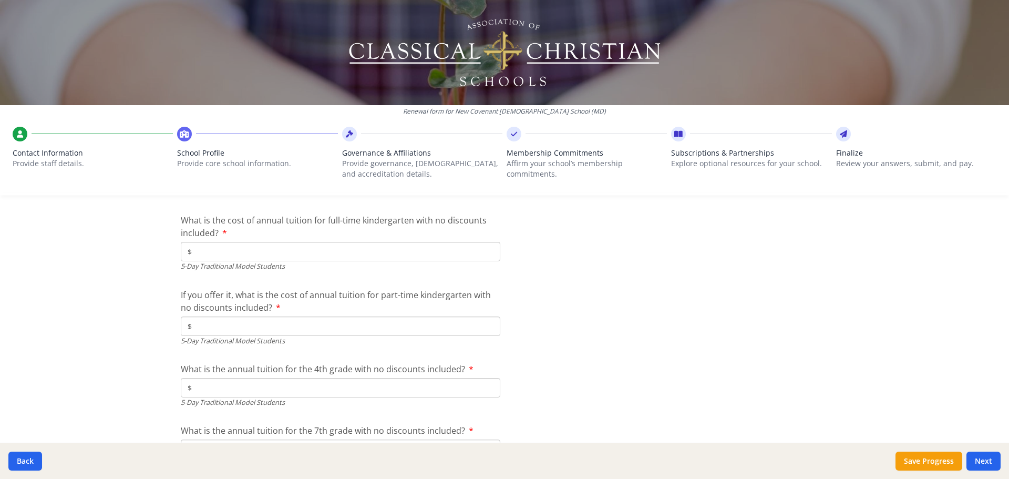
scroll to position [2763, 0]
click at [480, 323] on input "$" at bounding box center [340, 322] width 319 height 19
type input "$0"
click at [298, 385] on input "$" at bounding box center [340, 384] width 319 height 19
click at [337, 249] on input "$" at bounding box center [340, 248] width 319 height 19
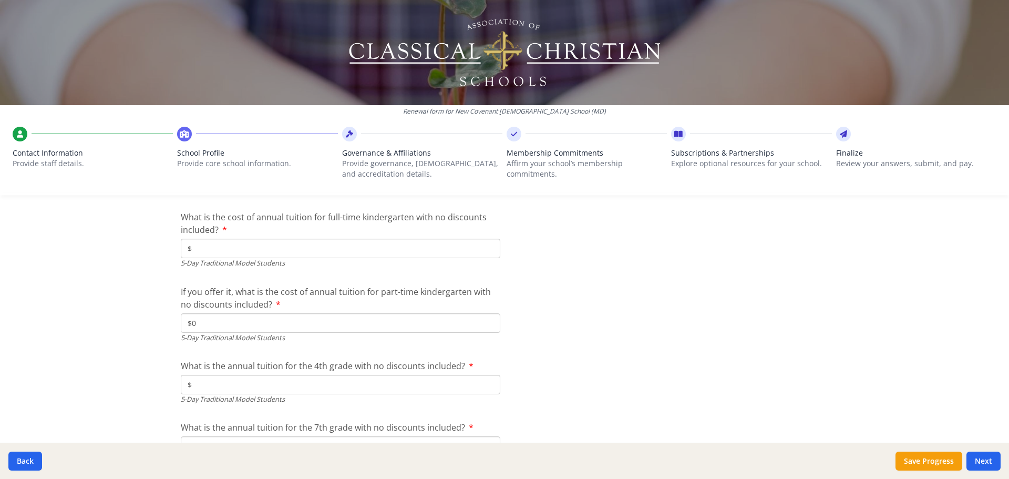
click at [220, 246] on input "$" at bounding box center [340, 248] width 319 height 19
type input "$9 650"
click at [234, 329] on input "$0" at bounding box center [340, 322] width 319 height 19
click at [254, 320] on input "$0" at bounding box center [340, 322] width 319 height 19
click at [230, 387] on input "$" at bounding box center [340, 384] width 319 height 19
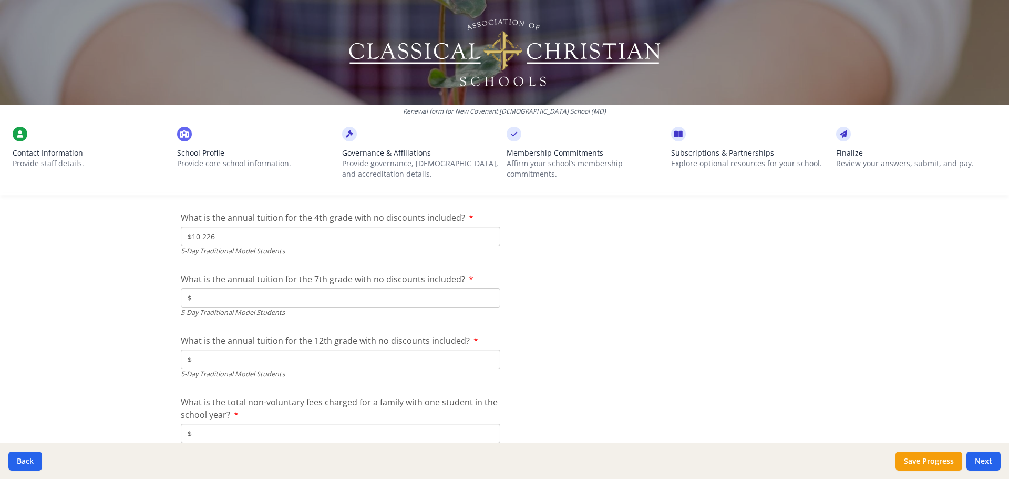
scroll to position [2921, 0]
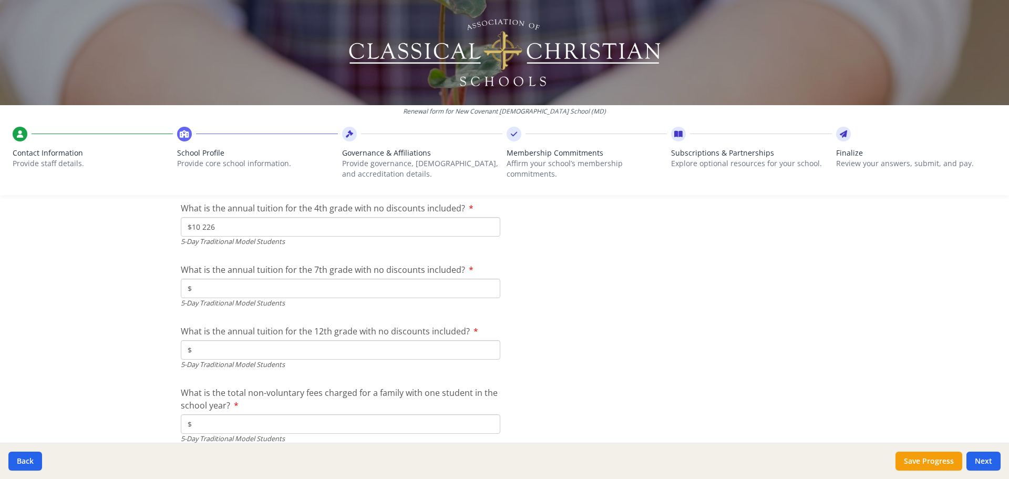
type input "$10 226"
click at [222, 285] on input "$" at bounding box center [340, 288] width 319 height 19
click at [226, 289] on input "$" at bounding box center [340, 288] width 319 height 19
type input "$10 884"
click at [258, 346] on input "$" at bounding box center [340, 349] width 319 height 19
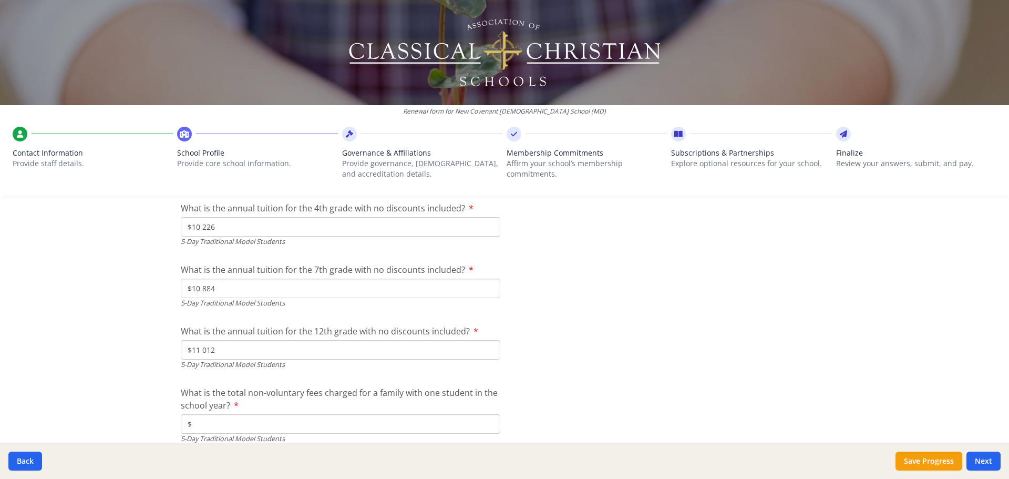
type input "$11 012"
click at [260, 291] on input "$10 884" at bounding box center [340, 288] width 319 height 19
click at [233, 347] on input "$11 012" at bounding box center [340, 349] width 319 height 19
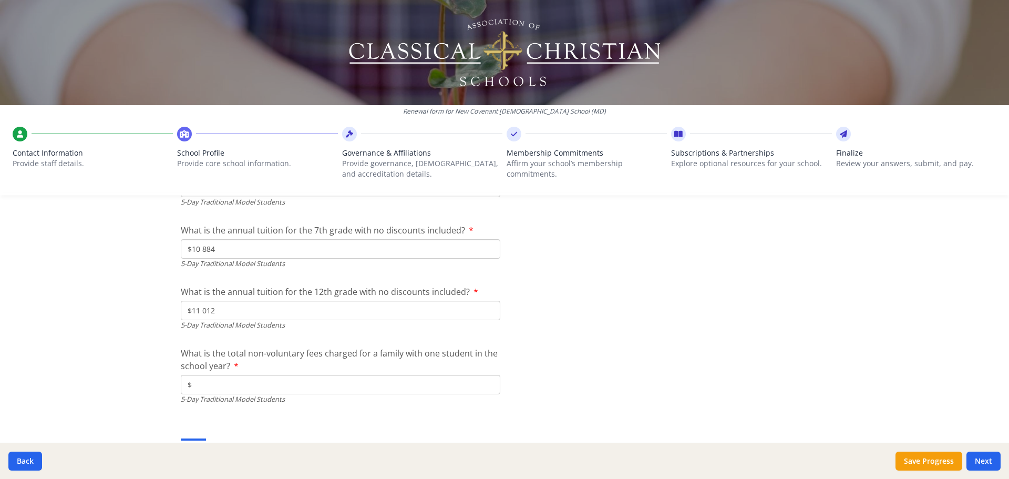
scroll to position [3026, 0]
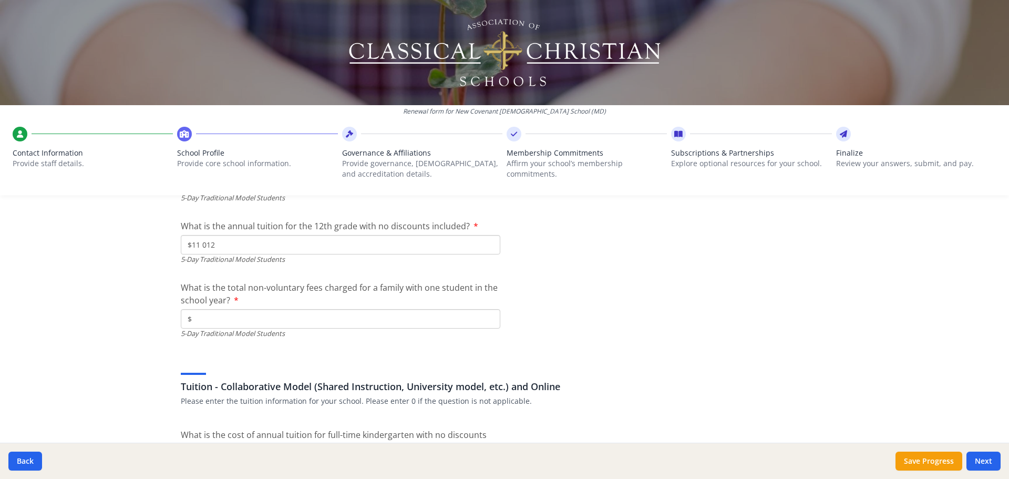
click at [410, 322] on input "$" at bounding box center [340, 318] width 319 height 19
drag, startPoint x: 190, startPoint y: 289, endPoint x: 272, endPoint y: 287, distance: 82.0
click at [272, 287] on span "What is the total non-voluntary fees charged for a family with one student in t…" at bounding box center [339, 294] width 317 height 24
click at [278, 297] on label "What is the total non-voluntary fees charged for a family with one student in t…" at bounding box center [340, 293] width 319 height 25
click at [278, 309] on input "$" at bounding box center [340, 318] width 319 height 19
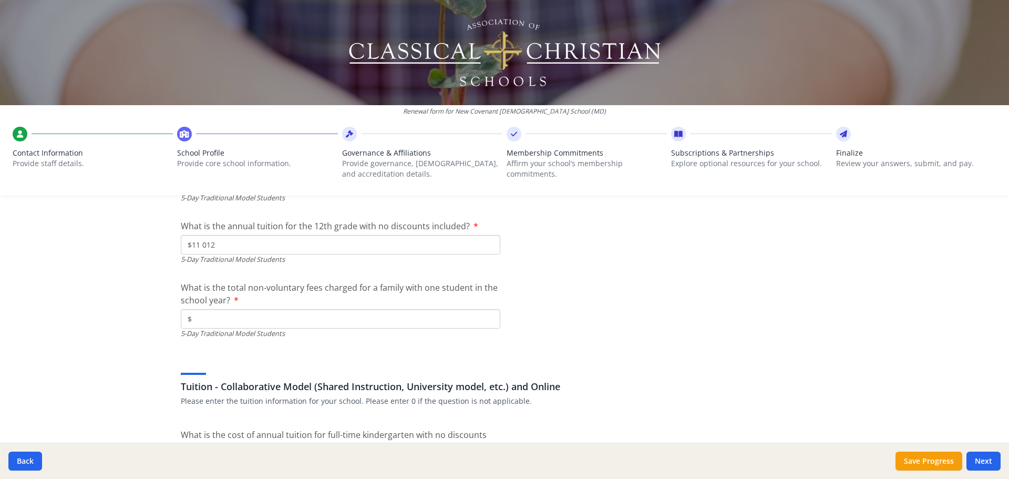
click at [384, 318] on input "$" at bounding box center [340, 318] width 319 height 19
type input "$160"
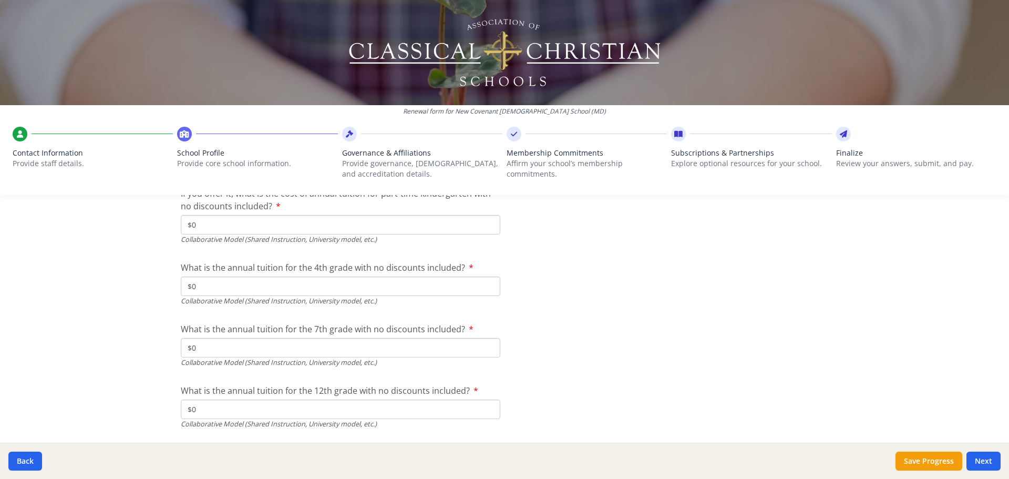
scroll to position [3446, 0]
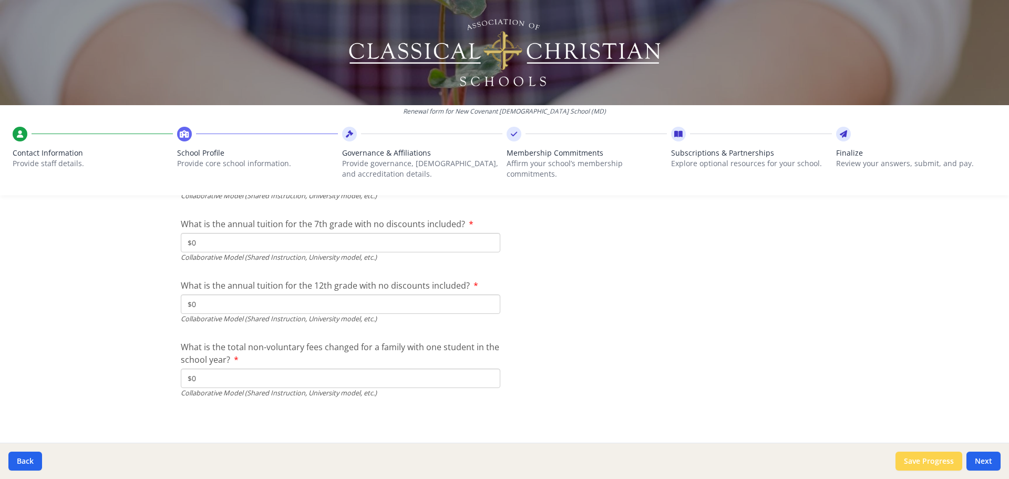
click at [952, 458] on button "Save Progress" at bounding box center [928, 460] width 67 height 19
click at [979, 455] on button "Next" at bounding box center [983, 460] width 34 height 19
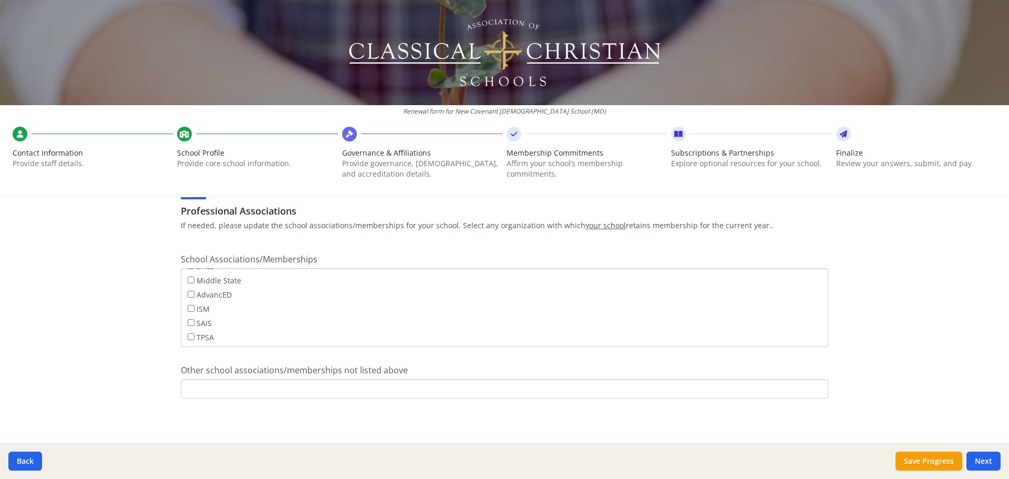
scroll to position [85, 0]
click at [585, 223] on u "your school" at bounding box center [605, 225] width 40 height 10
drag, startPoint x: 182, startPoint y: 213, endPoint x: 320, endPoint y: 223, distance: 138.1
click at [314, 223] on div "Professional Associations If needed, please update the school associations/memb…" at bounding box center [504, 205] width 647 height 50
click at [320, 223] on p "If needed, please update the school associations/memberships for your school. S…" at bounding box center [504, 225] width 647 height 11
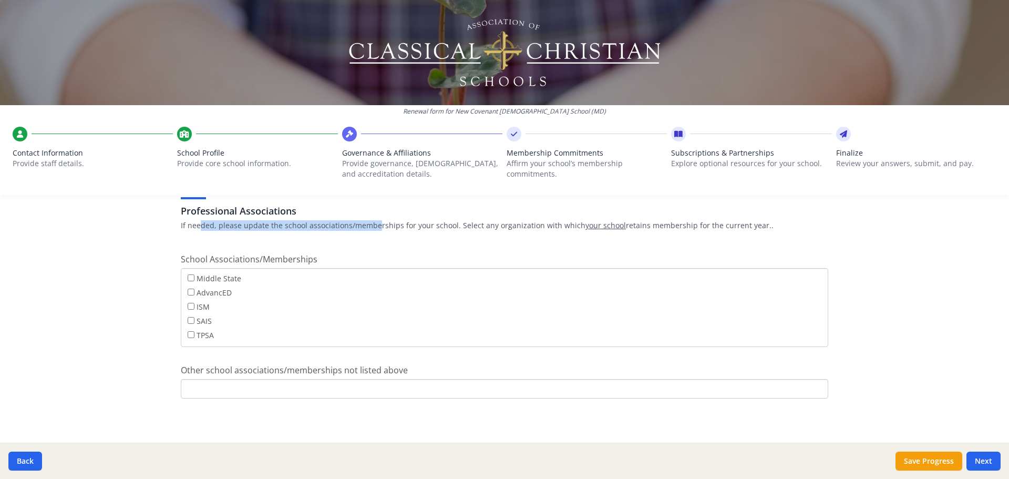
drag, startPoint x: 302, startPoint y: 233, endPoint x: 372, endPoint y: 239, distance: 70.1
drag, startPoint x: 329, startPoint y: 231, endPoint x: 407, endPoint y: 228, distance: 77.8
click at [407, 228] on p "If needed, please update the school associations/memberships for your school. S…" at bounding box center [504, 225] width 647 height 11
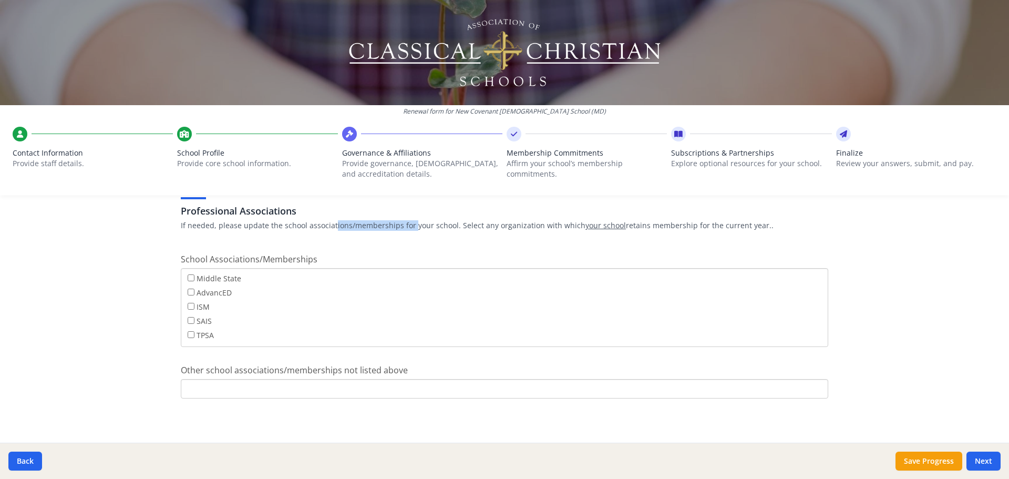
click at [407, 228] on p "If needed, please update the school associations/memberships for your school. S…" at bounding box center [504, 225] width 647 height 11
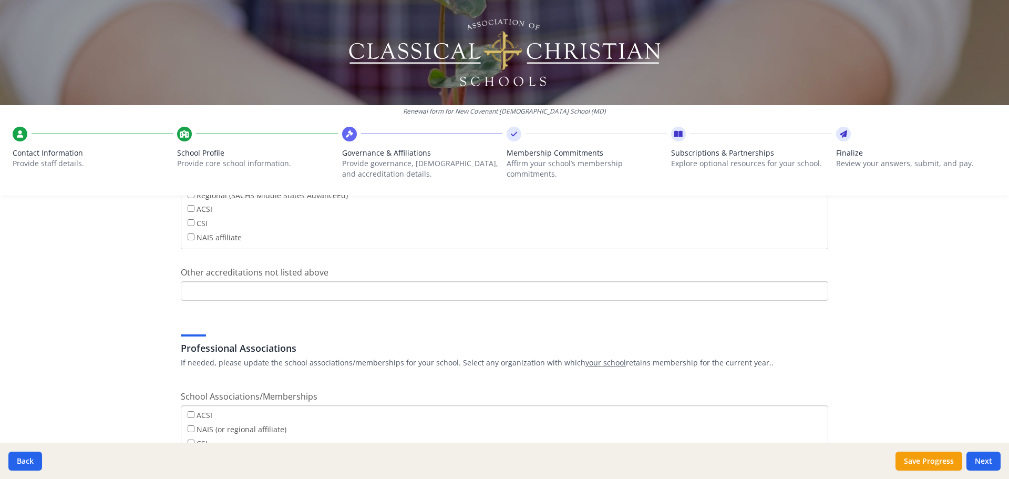
scroll to position [763, 0]
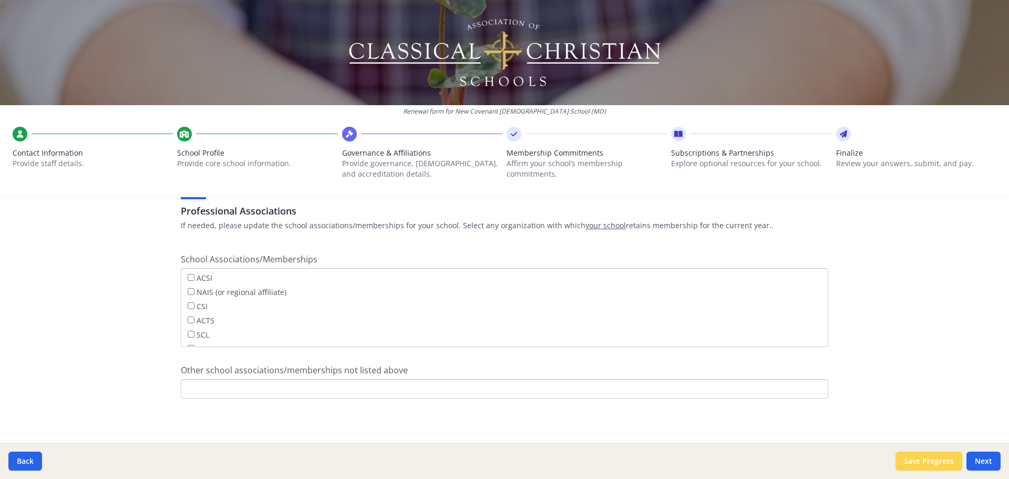
click at [915, 457] on button "Save Progress" at bounding box center [928, 460] width 67 height 19
click at [985, 466] on button "Next" at bounding box center [983, 460] width 34 height 19
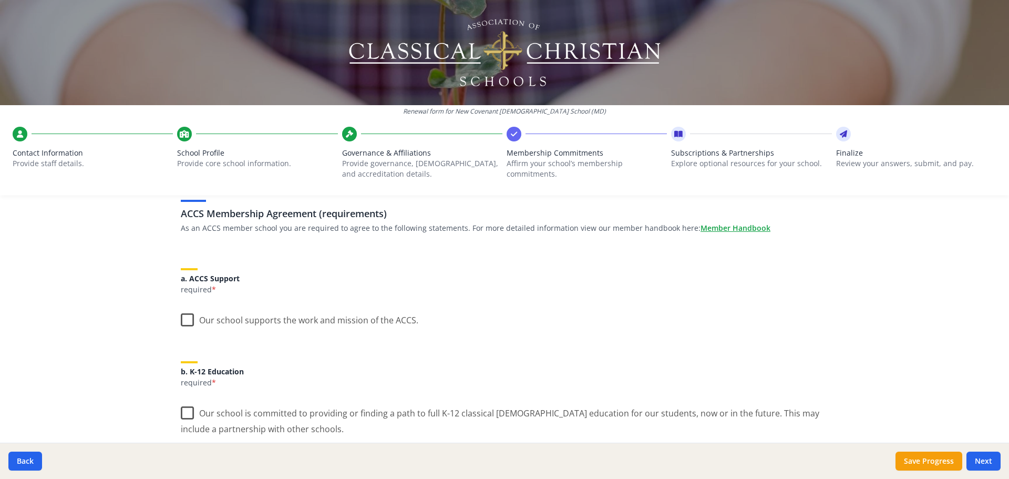
scroll to position [53, 0]
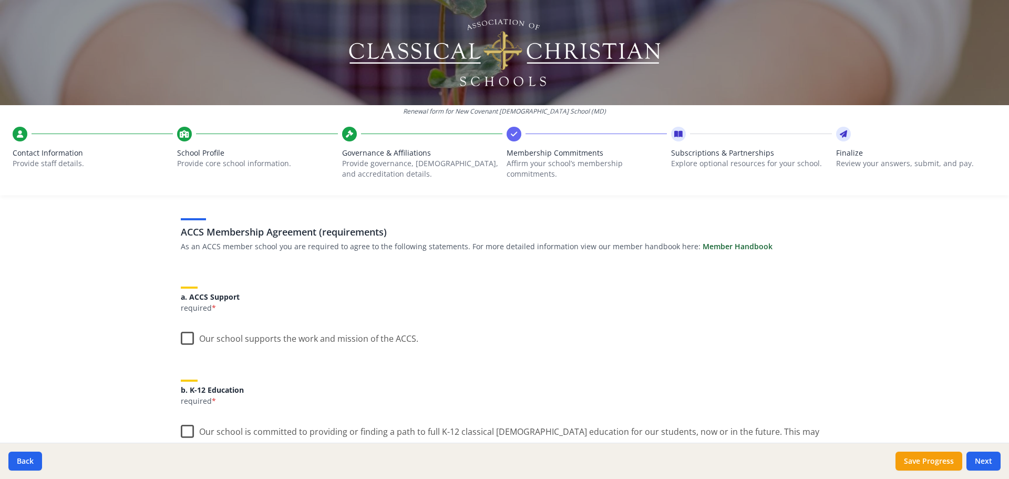
click at [734, 243] on link "Member Handbook" at bounding box center [738, 246] width 70 height 11
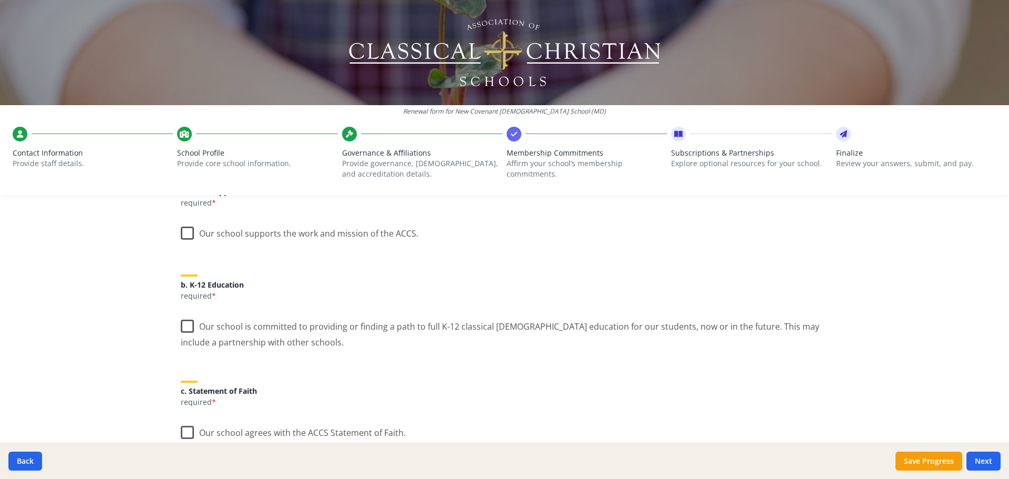
click at [184, 235] on label "Our school supports the work and mission of the ACCS." at bounding box center [300, 231] width 238 height 23
click at [0, 0] on input "Our school supports the work and mission of the ACCS." at bounding box center [0, 0] width 0 height 0
click at [189, 328] on label "Our school is committed to providing or finding a path to full K-12 classical […" at bounding box center [504, 330] width 647 height 35
click at [0, 0] on input "Our school is committed to providing or finding a path to full K-12 classical […" at bounding box center [0, 0] width 0 height 0
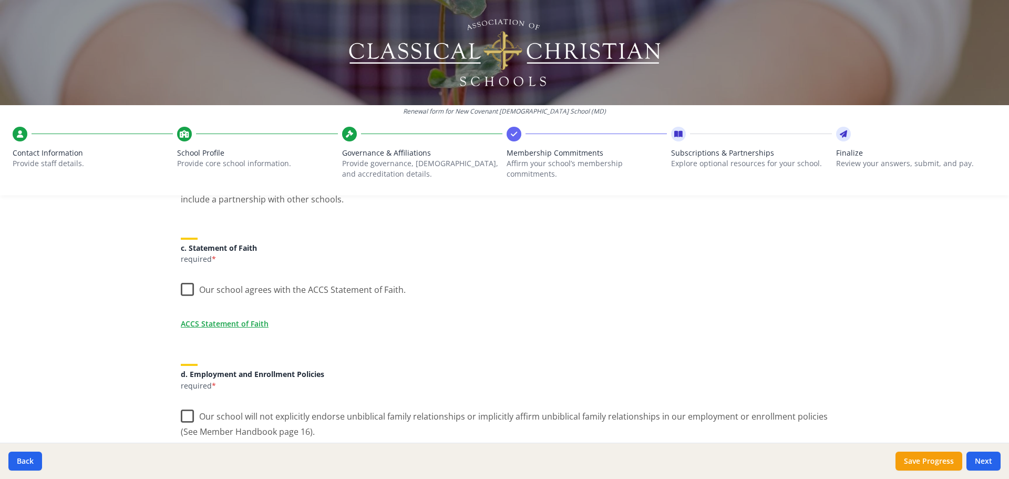
scroll to position [315, 0]
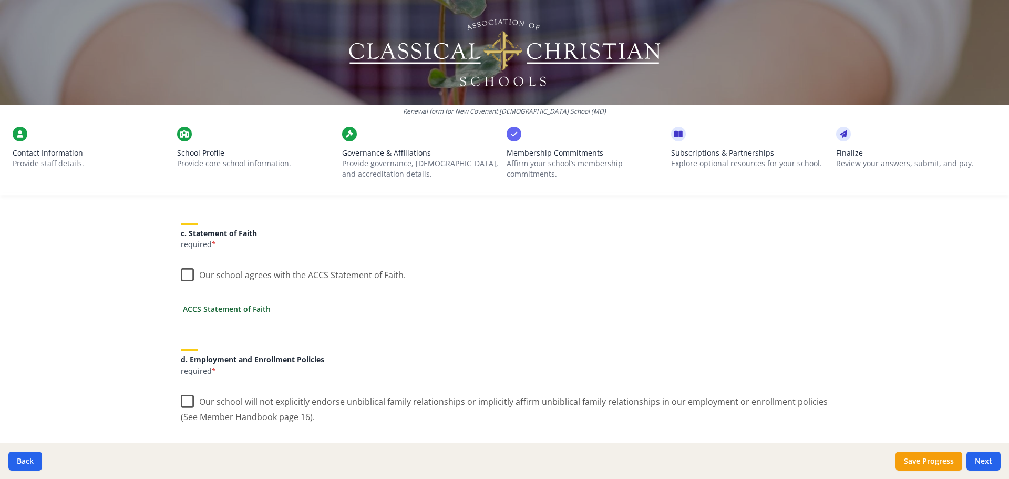
click at [238, 308] on link "ACCS Statement of Faith" at bounding box center [227, 308] width 88 height 11
click at [181, 274] on label "Our school agrees with the ACCS Statement of Faith." at bounding box center [293, 272] width 225 height 23
click at [0, 0] on input "Our school agrees with the ACCS Statement of Faith." at bounding box center [0, 0] width 0 height 0
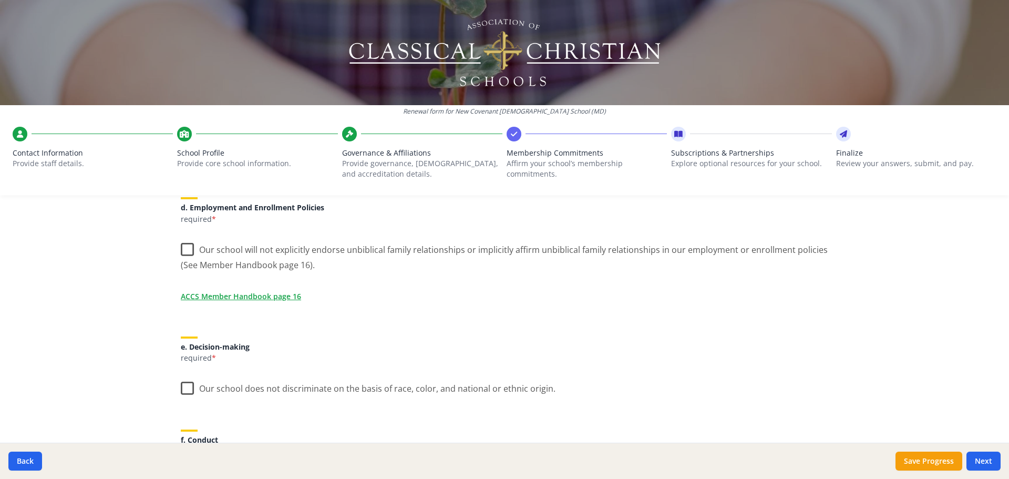
scroll to position [473, 0]
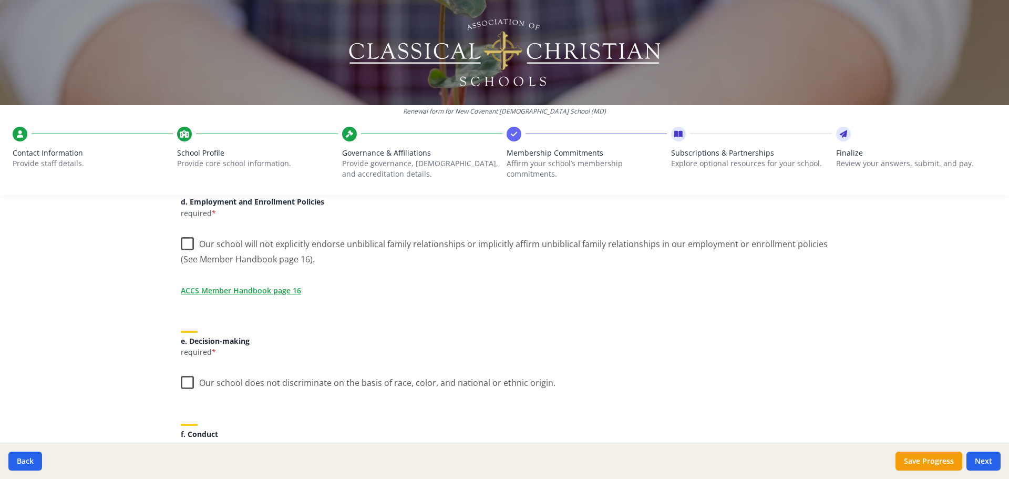
click at [185, 240] on label "Our school will not explicitly endorse unbiblical family relationships or impli…" at bounding box center [504, 247] width 647 height 35
click at [0, 0] on input "Our school will not explicitly endorse unbiblical family relationships or impli…" at bounding box center [0, 0] width 0 height 0
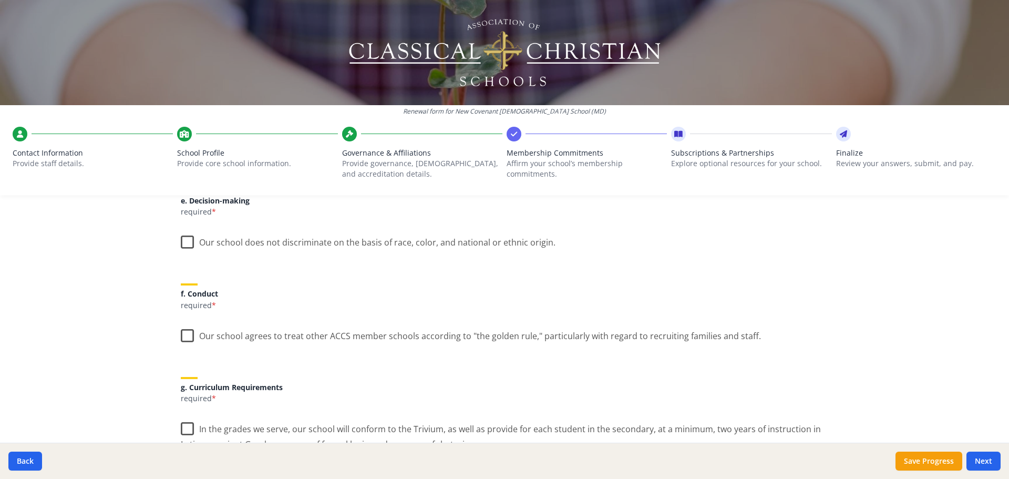
scroll to position [631, 0]
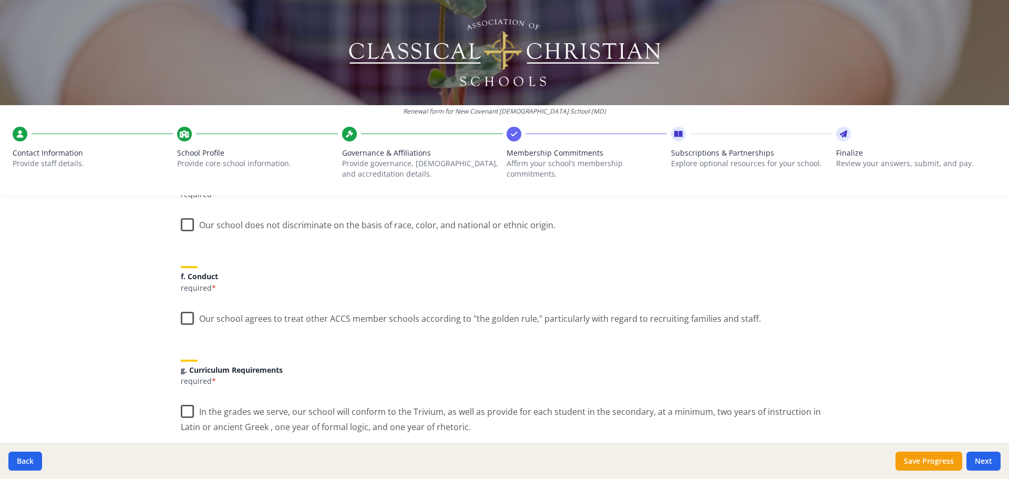
click at [182, 223] on label "Our school does not discriminate on the basis of race, color, and national or e…" at bounding box center [368, 222] width 375 height 23
click at [0, 0] on input "Our school does not discriminate on the basis of race, color, and national or e…" at bounding box center [0, 0] width 0 height 0
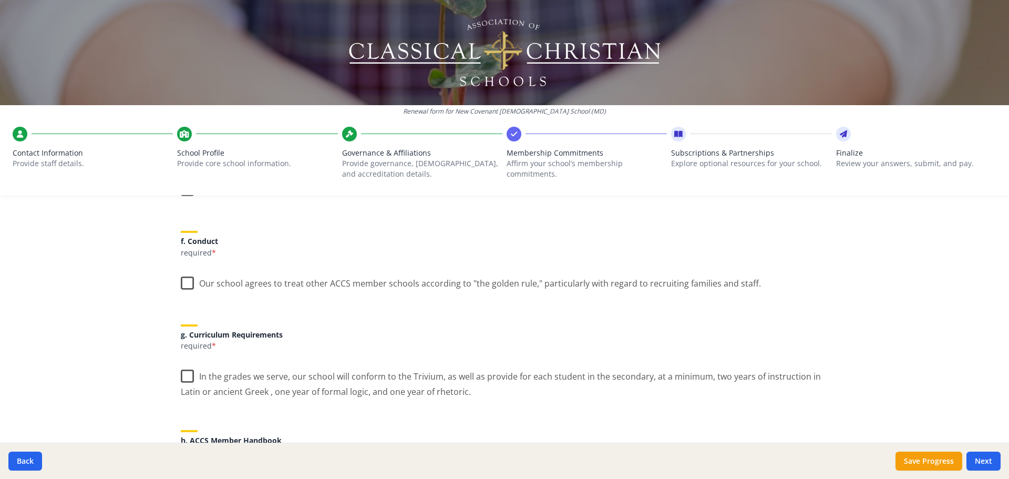
scroll to position [683, 0]
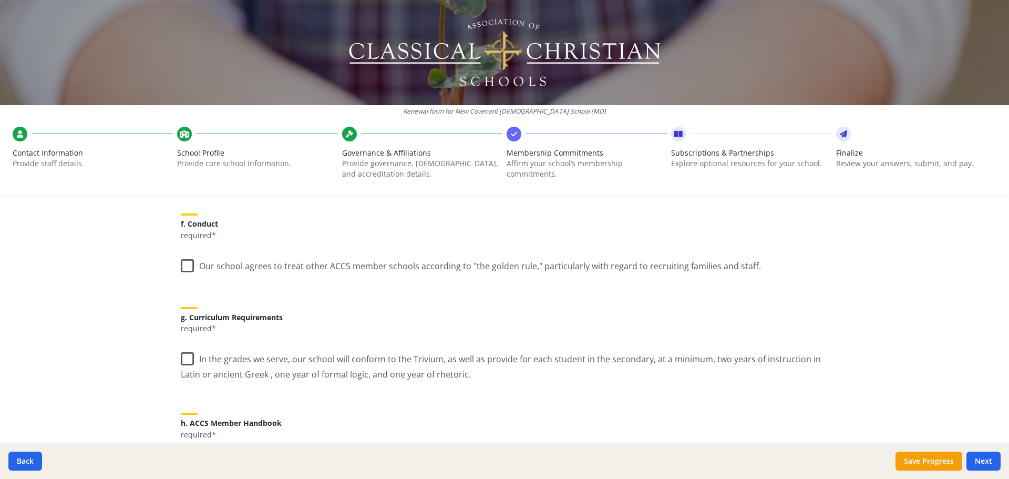
click at [183, 264] on label "Our school agrees to treat other ACCS member schools according to "the golden r…" at bounding box center [471, 263] width 580 height 23
click at [0, 0] on input "Our school agrees to treat other ACCS member schools according to "the golden r…" at bounding box center [0, 0] width 0 height 0
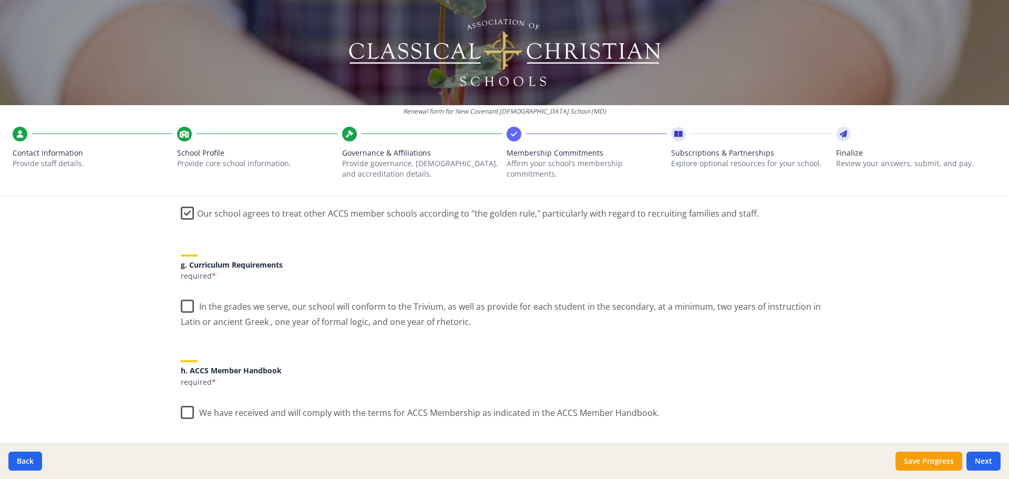
scroll to position [788, 0]
